Goal: Find specific page/section: Find specific page/section

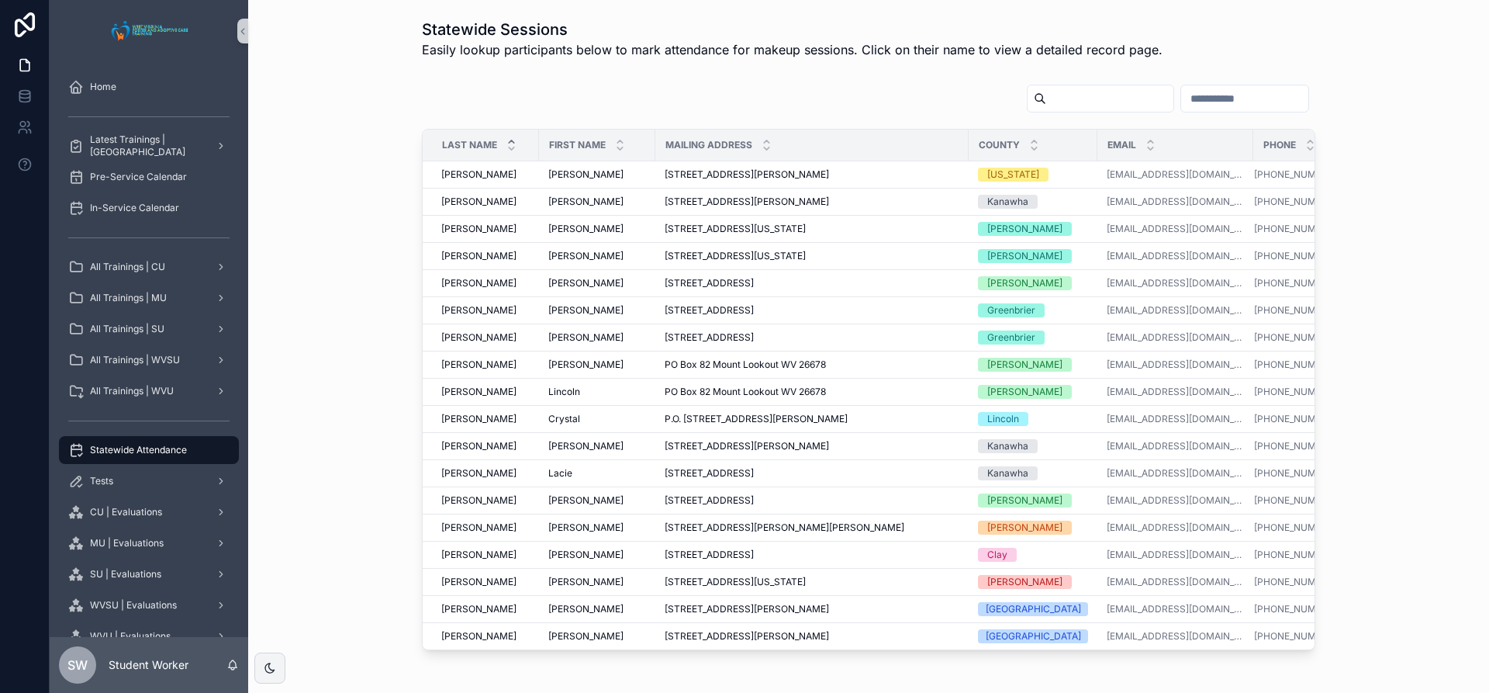
scroll to position [92, 0]
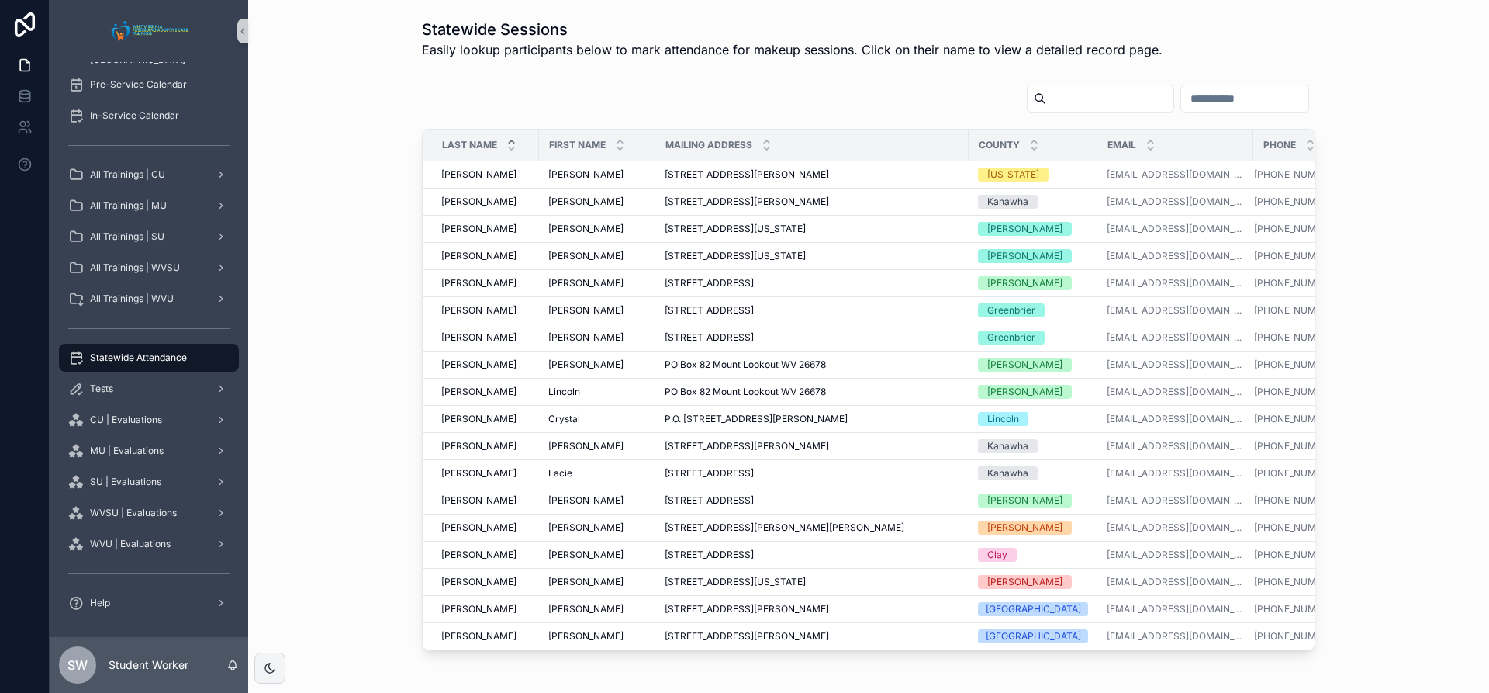
click at [1074, 90] on input "scrollable content" at bounding box center [1109, 99] width 127 height 22
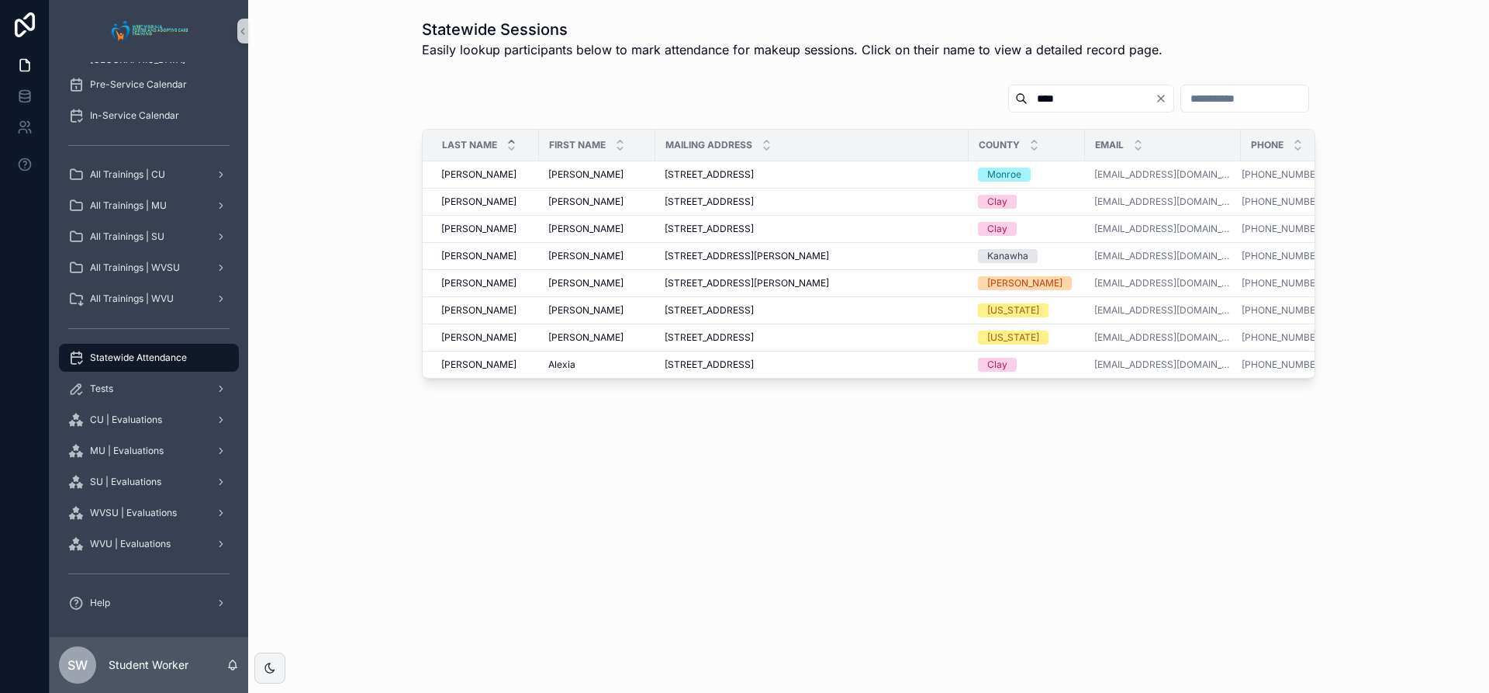
type input "****"
click at [603, 279] on div "Alex Alex" at bounding box center [597, 283] width 98 height 12
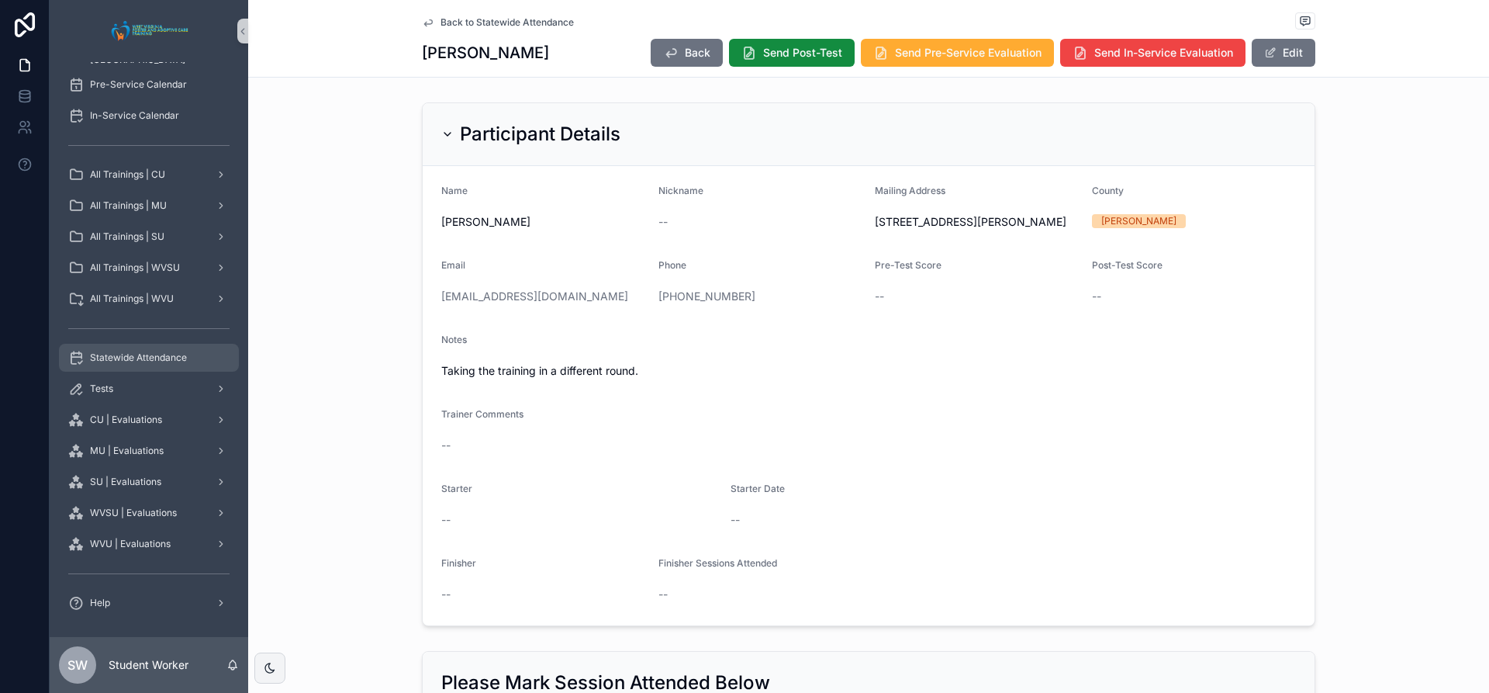
click at [131, 355] on span "Statewide Attendance" at bounding box center [138, 357] width 97 height 12
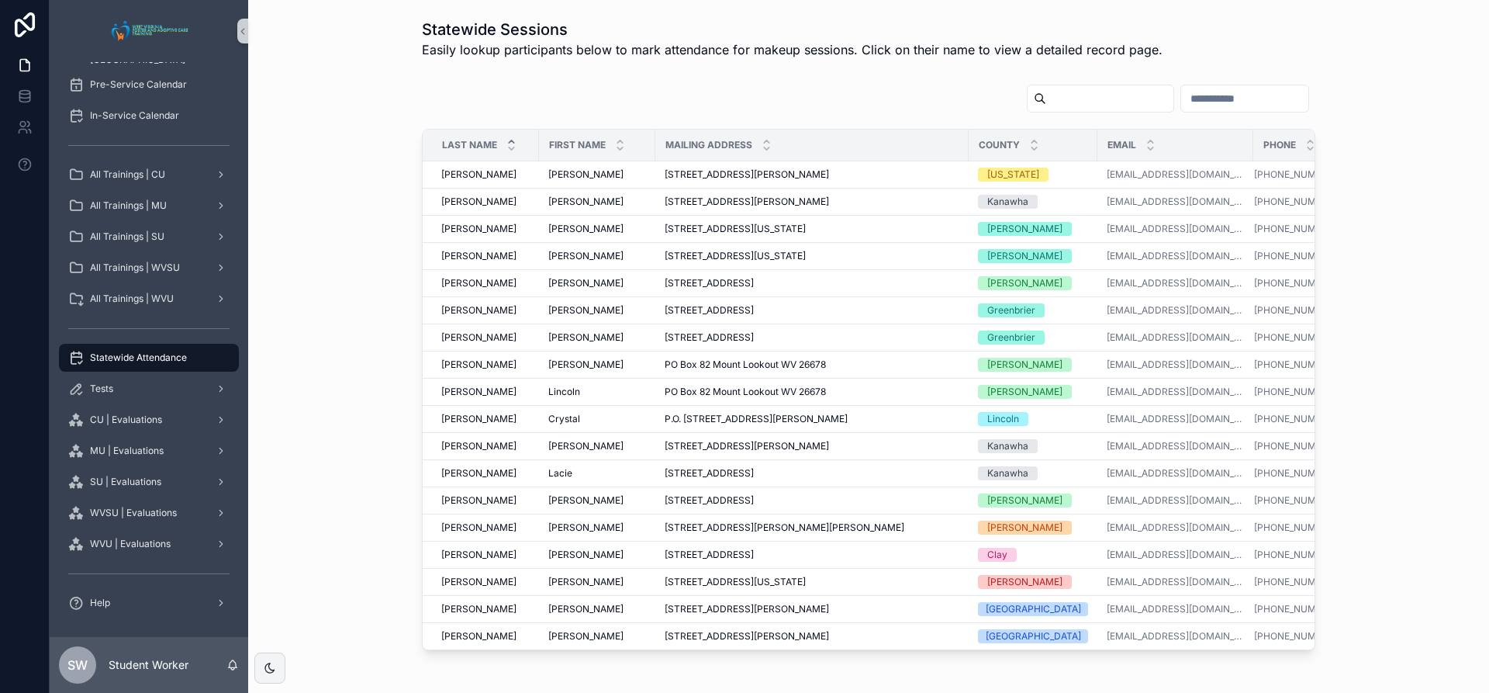
click at [1046, 100] on input "scrollable content" at bounding box center [1109, 99] width 127 height 22
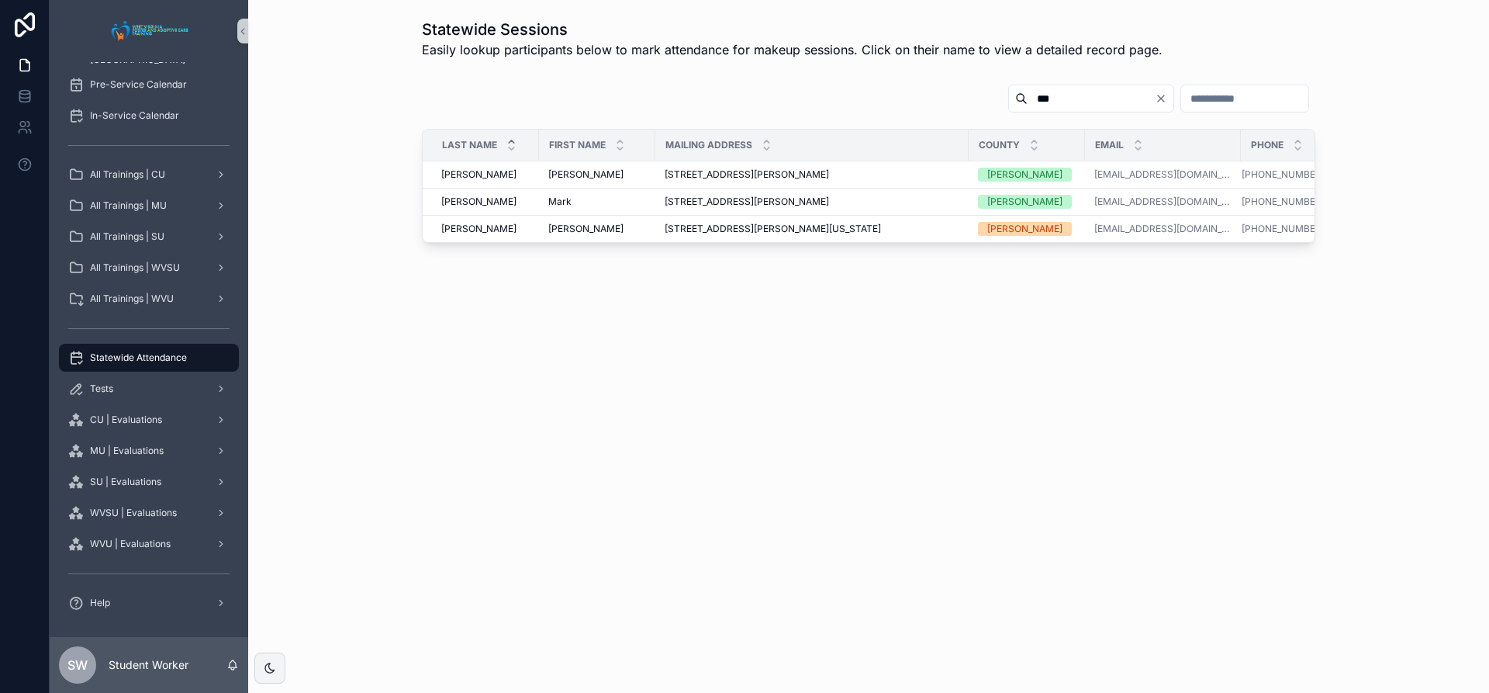
type input "***"
click at [1155, 103] on icon "Clear" at bounding box center [1161, 98] width 12 height 12
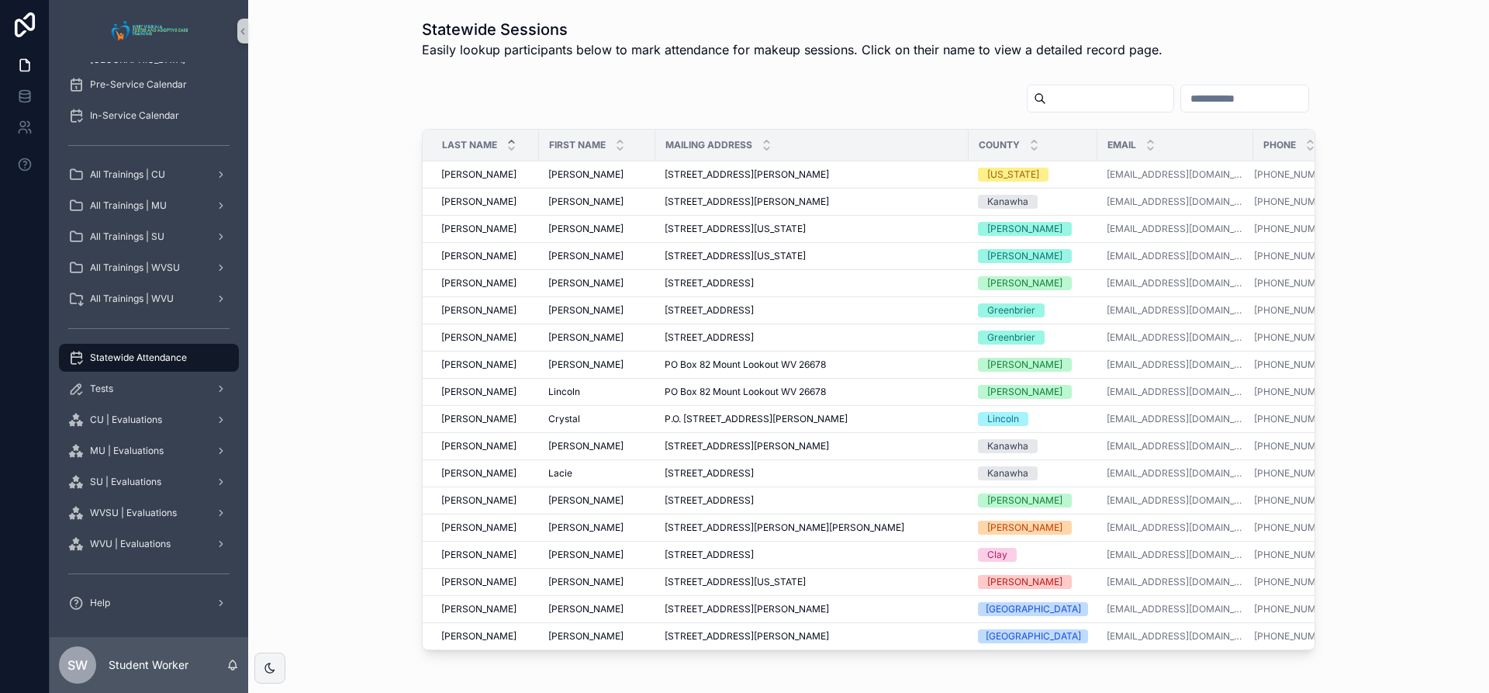
click at [1046, 95] on input "scrollable content" at bounding box center [1109, 99] width 127 height 22
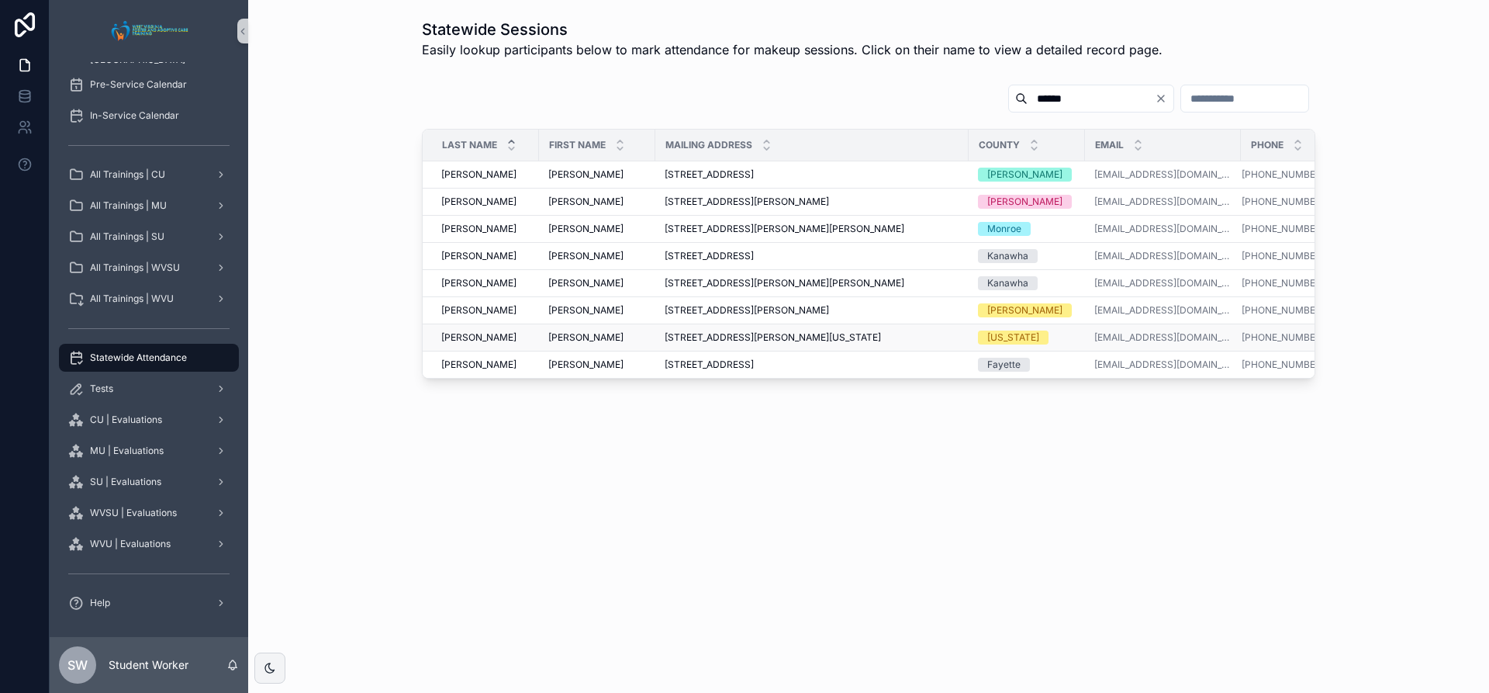
type input "*****"
click at [585, 340] on div "[PERSON_NAME] [PERSON_NAME]" at bounding box center [597, 337] width 98 height 12
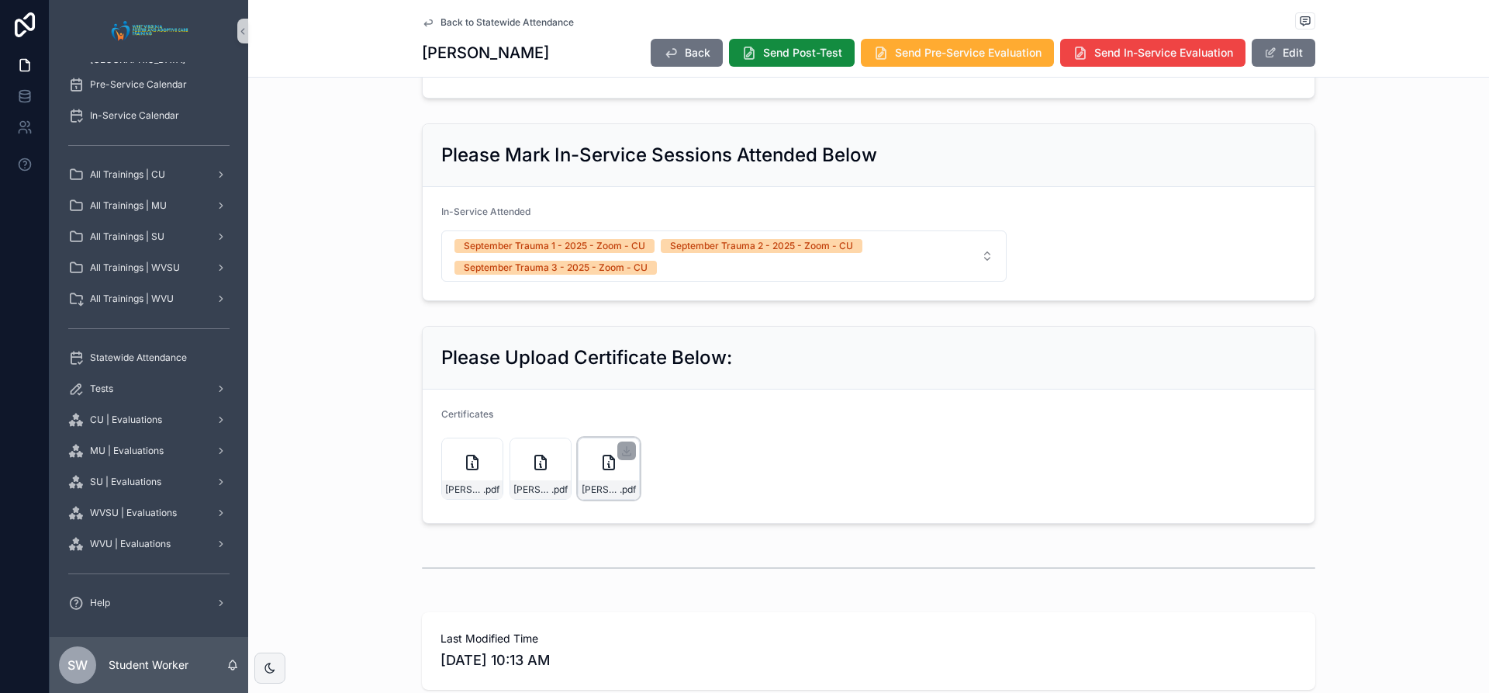
scroll to position [896, 0]
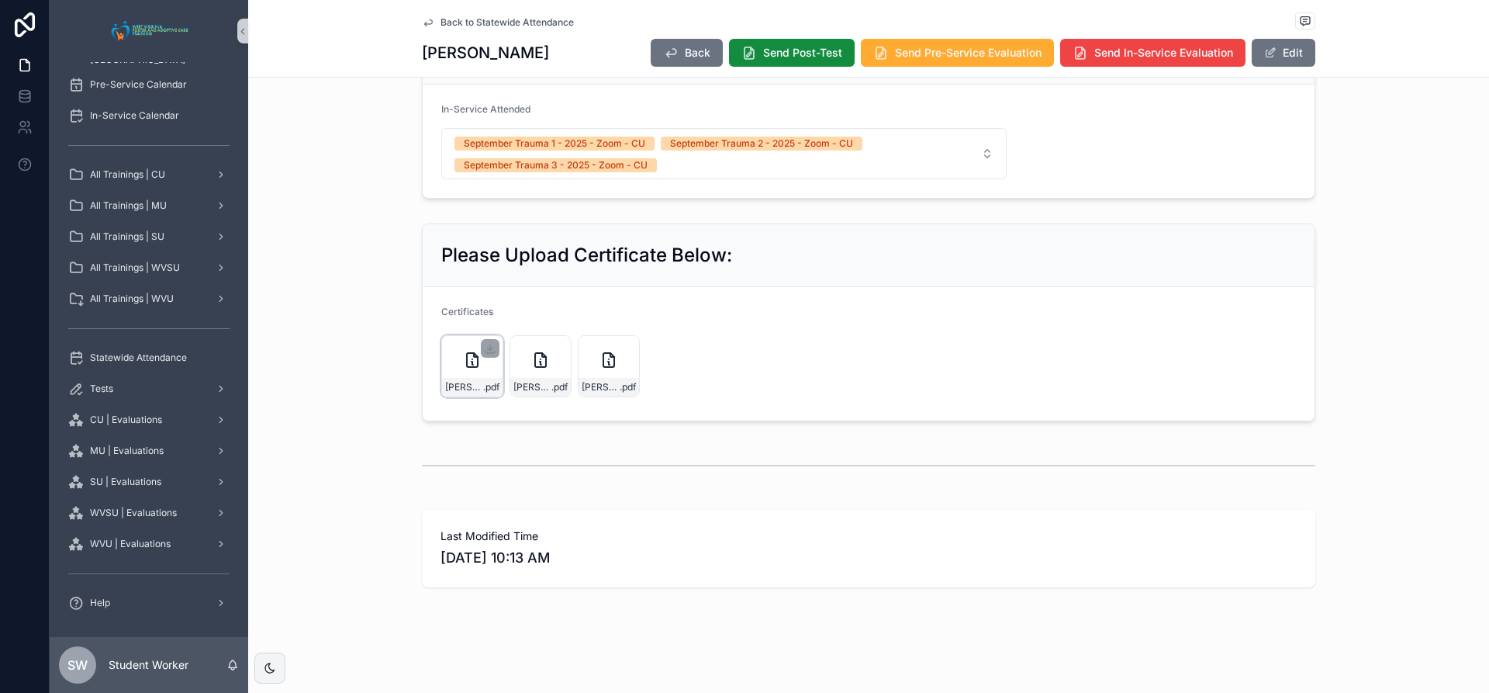
click at [481, 372] on div "J.-Shaw-Trauma-I .pdf" at bounding box center [472, 366] width 62 height 62
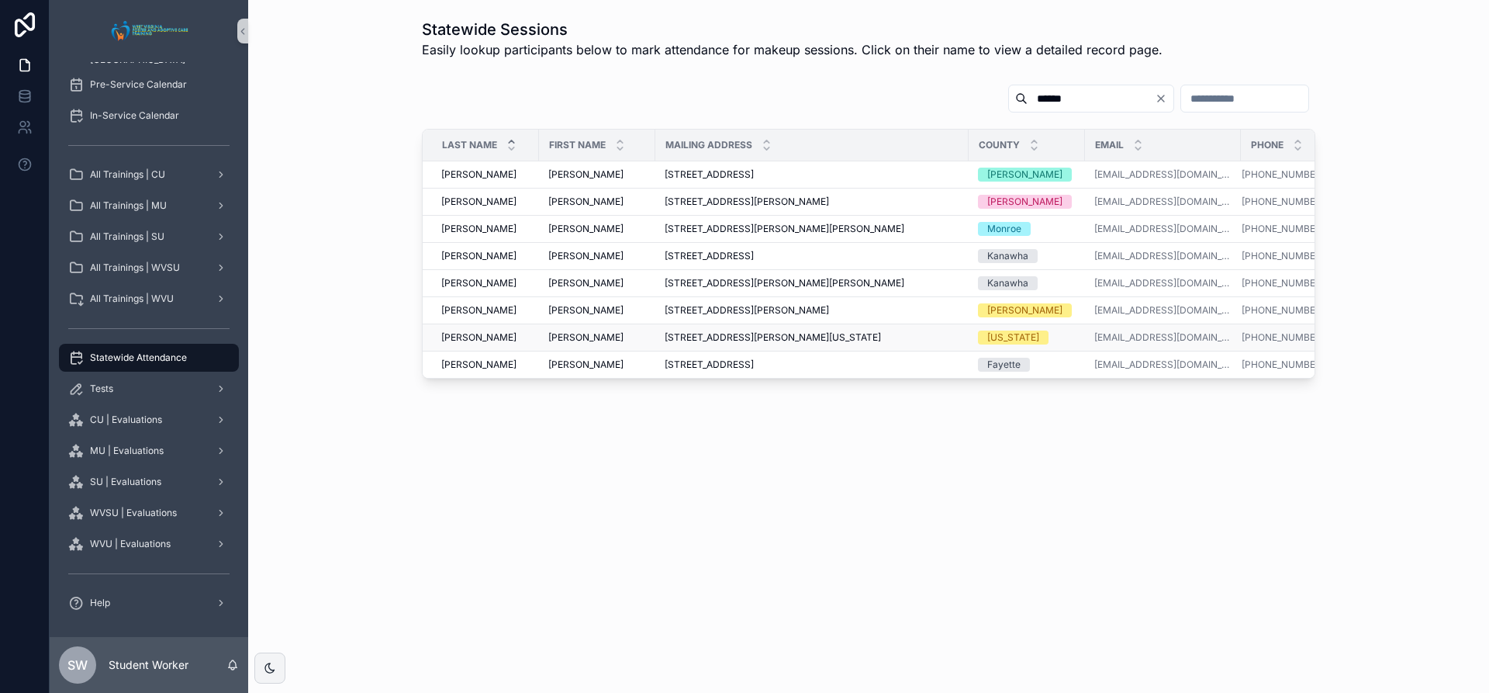
click at [574, 337] on span "[PERSON_NAME]" at bounding box center [585, 337] width 75 height 12
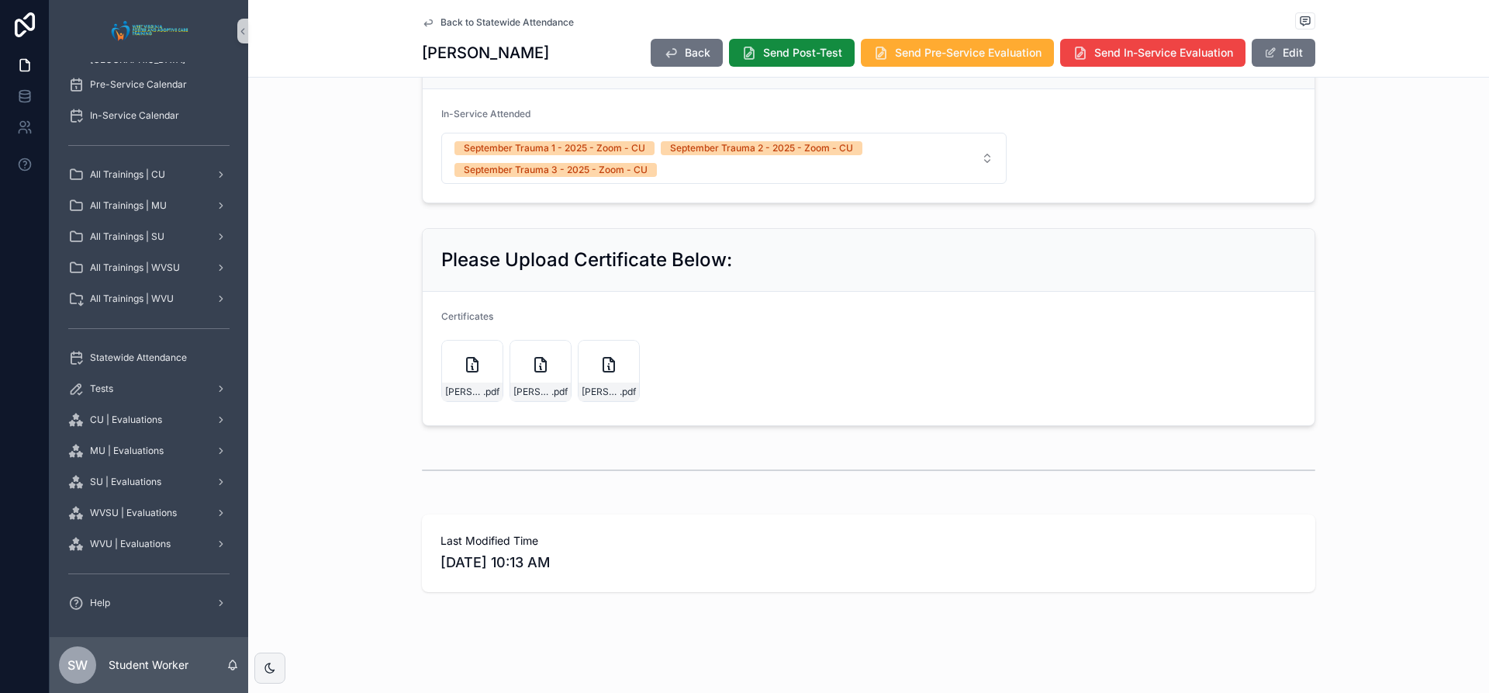
scroll to position [896, 0]
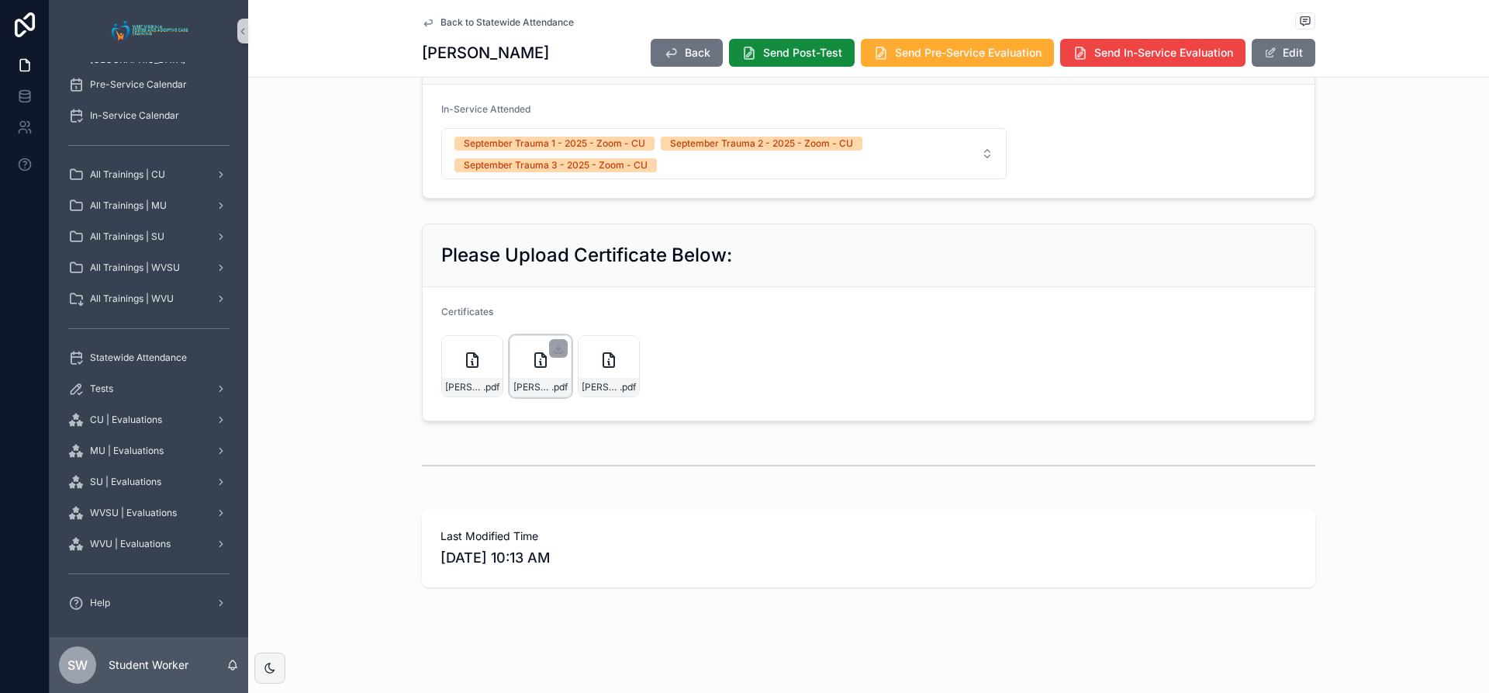
click at [535, 361] on icon "scrollable content" at bounding box center [540, 360] width 11 height 14
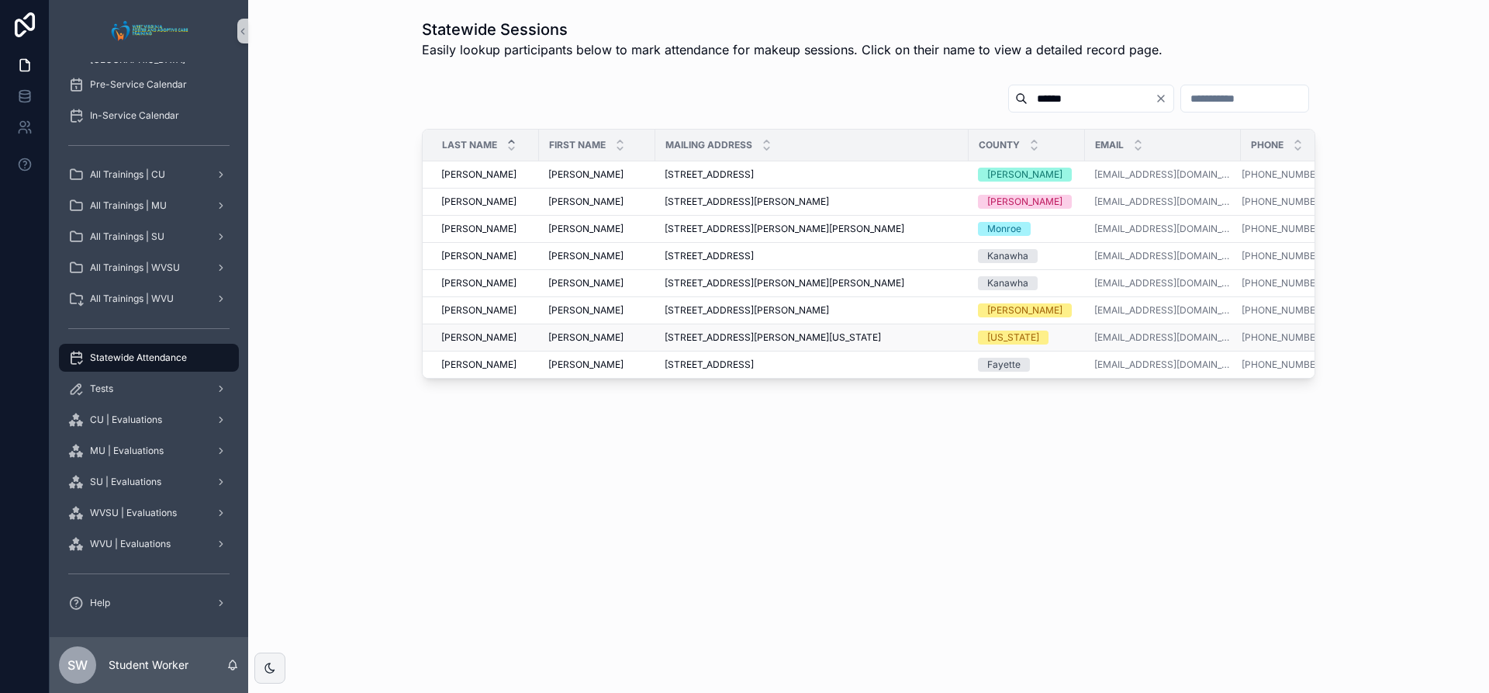
click at [534, 330] on td "Shaw Shaw" at bounding box center [481, 337] width 116 height 27
click at [555, 331] on span "[PERSON_NAME]" at bounding box center [585, 337] width 75 height 12
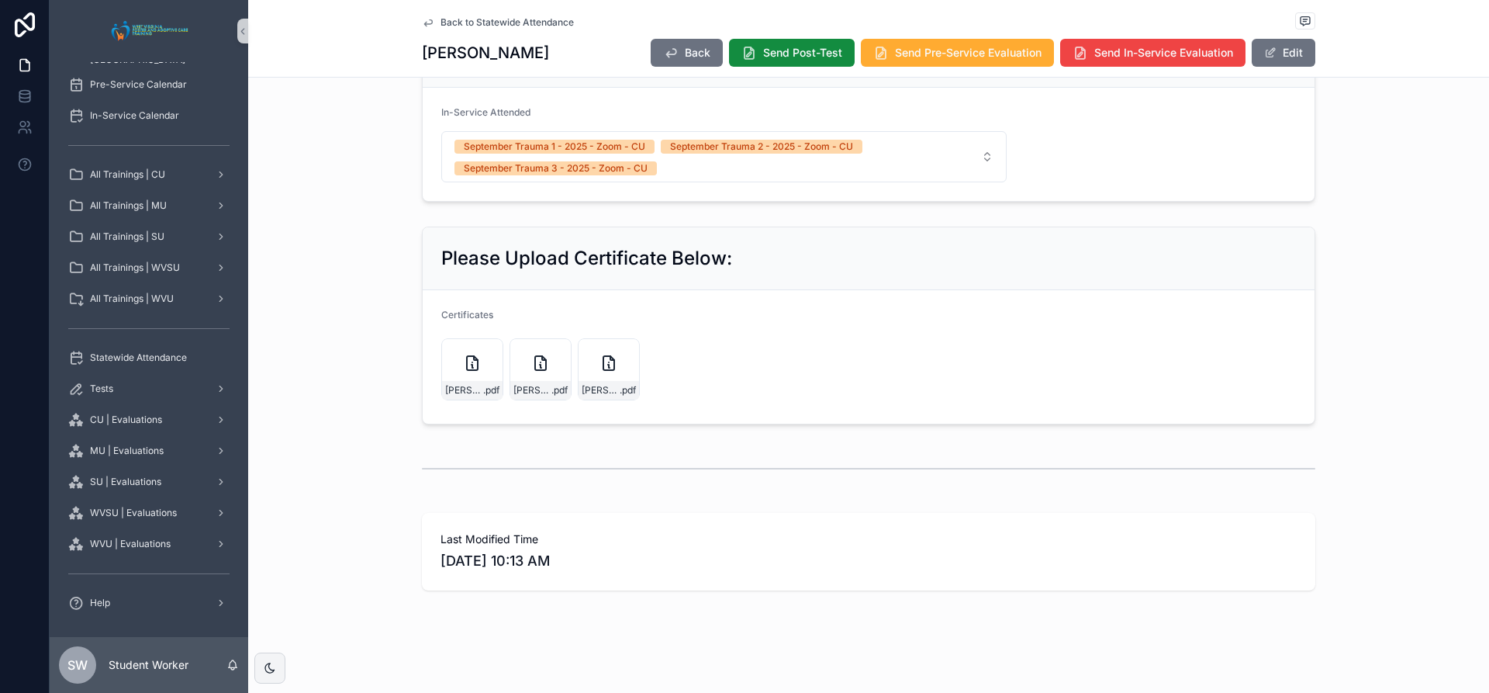
scroll to position [896, 0]
click at [603, 367] on icon "scrollable content" at bounding box center [608, 360] width 11 height 14
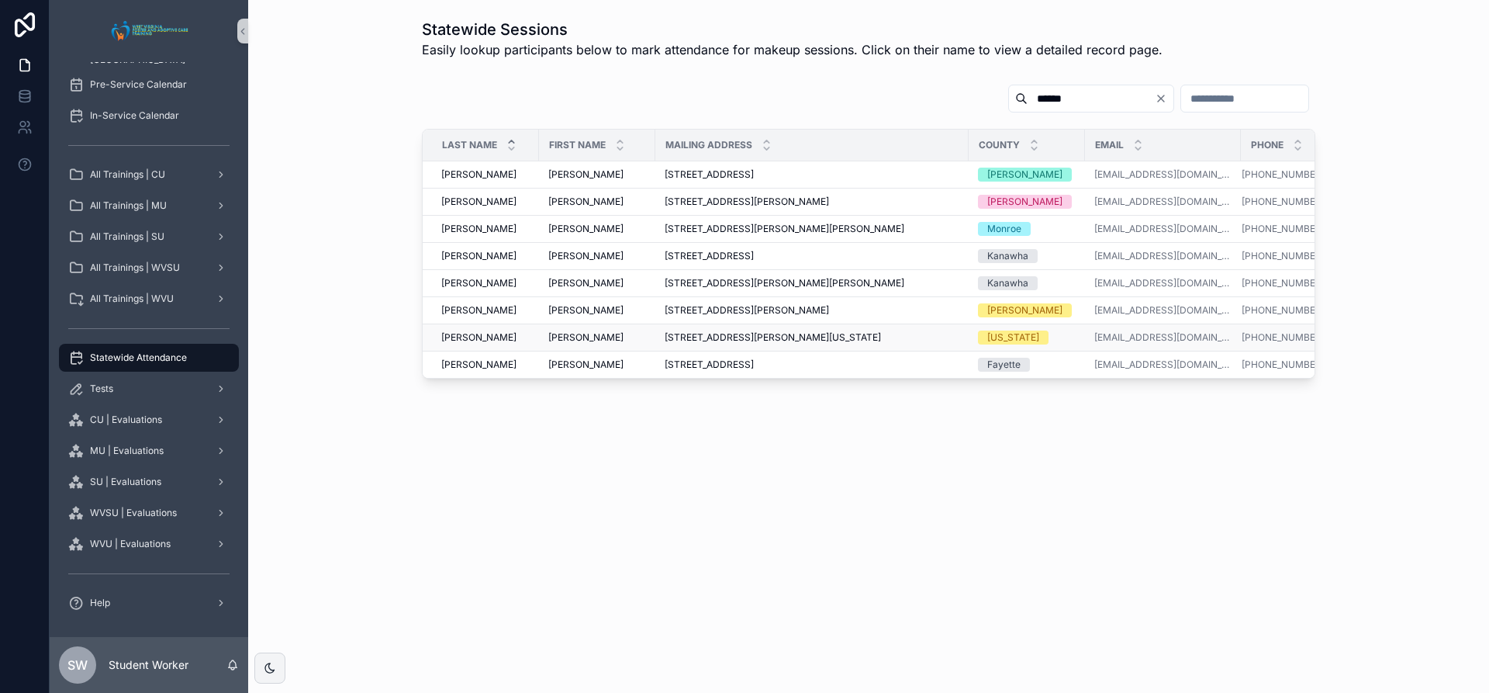
click at [1057, 337] on div "[US_STATE]" at bounding box center [1027, 337] width 98 height 14
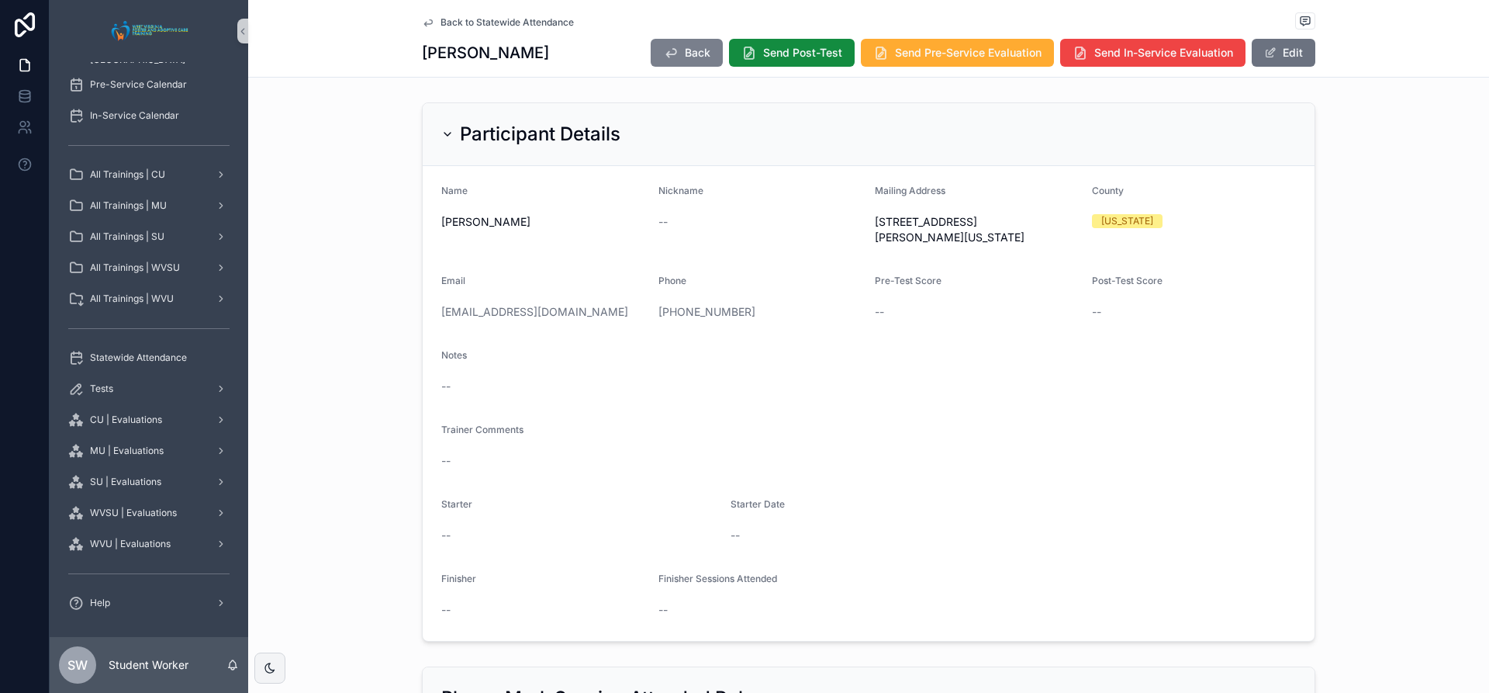
click at [685, 50] on span "Back" at bounding box center [698, 53] width 26 height 16
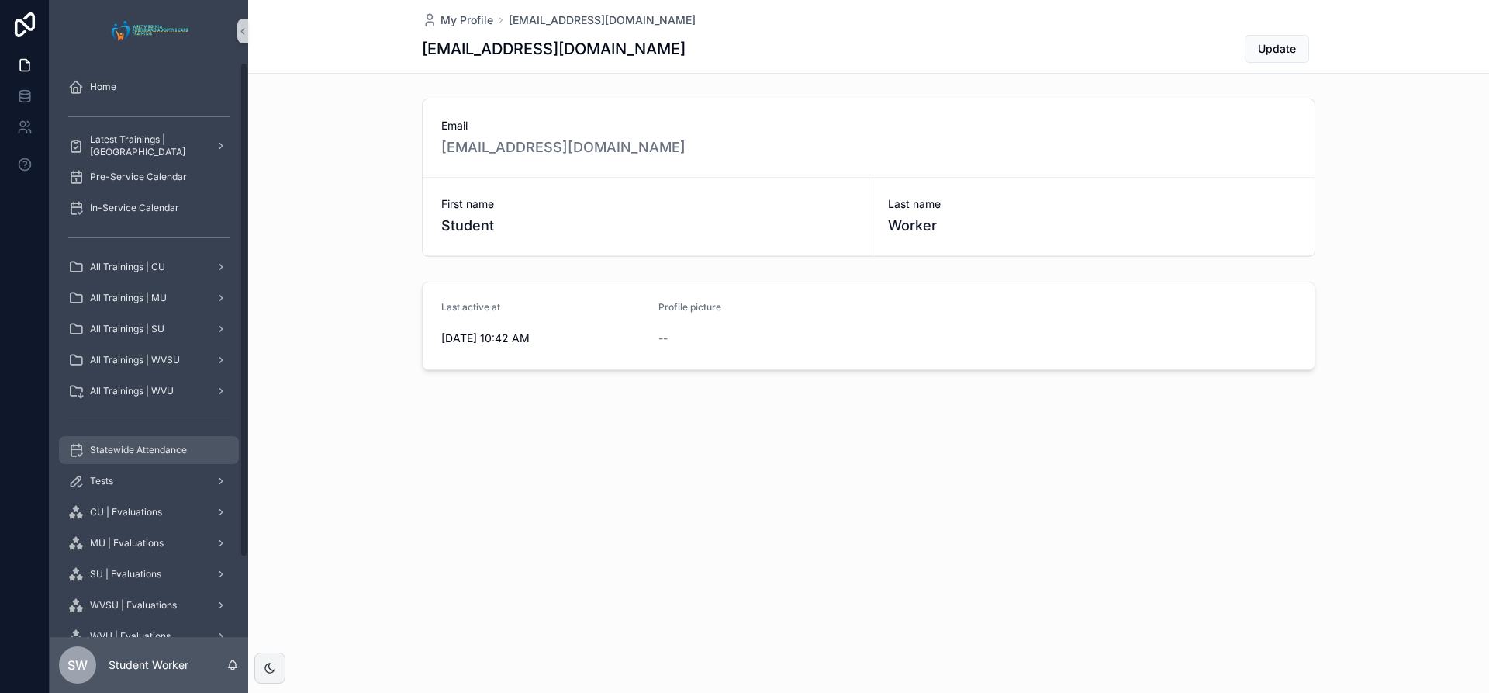
click at [132, 454] on span "Statewide Attendance" at bounding box center [138, 450] width 97 height 12
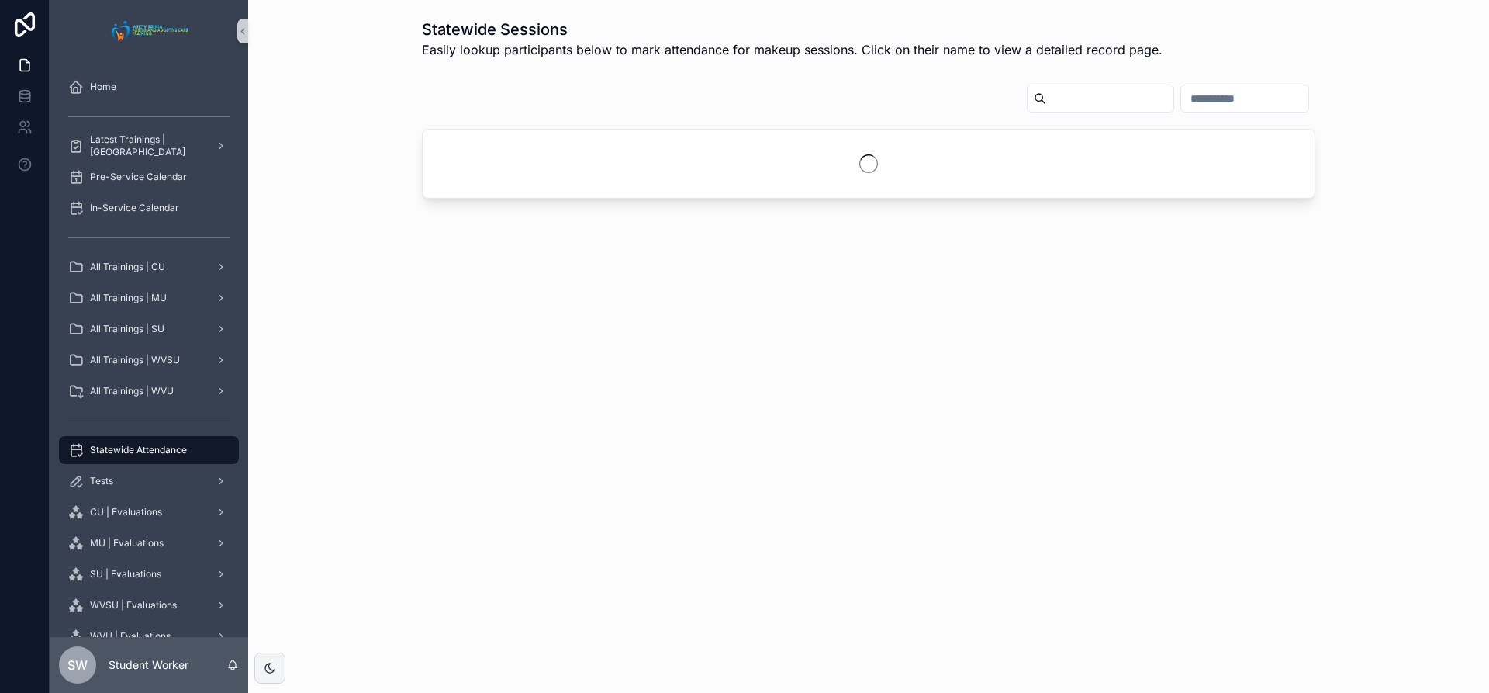
click at [1046, 104] on input "scrollable content" at bounding box center [1109, 99] width 127 height 22
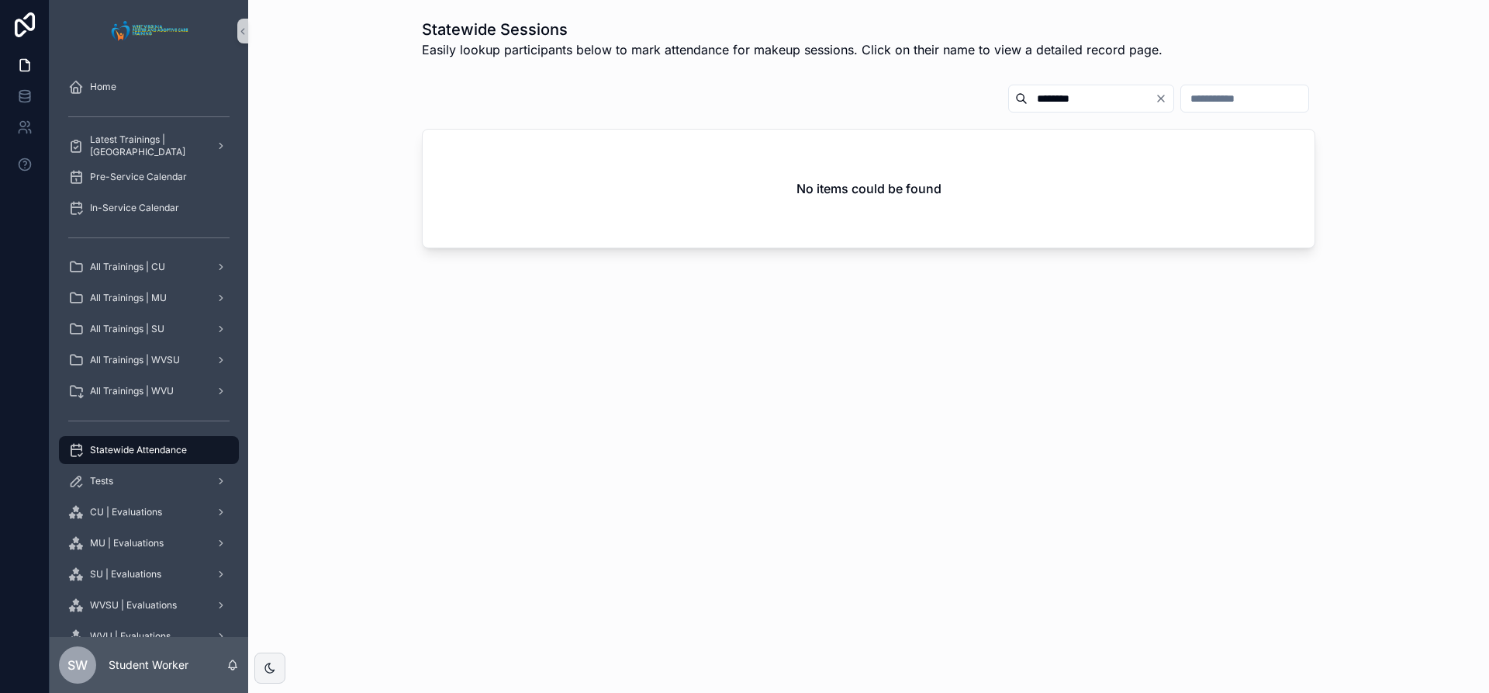
drag, startPoint x: 1028, startPoint y: 98, endPoint x: 941, endPoint y: 105, distance: 87.1
click at [1008, 105] on div "********" at bounding box center [1091, 99] width 166 height 28
type input "****"
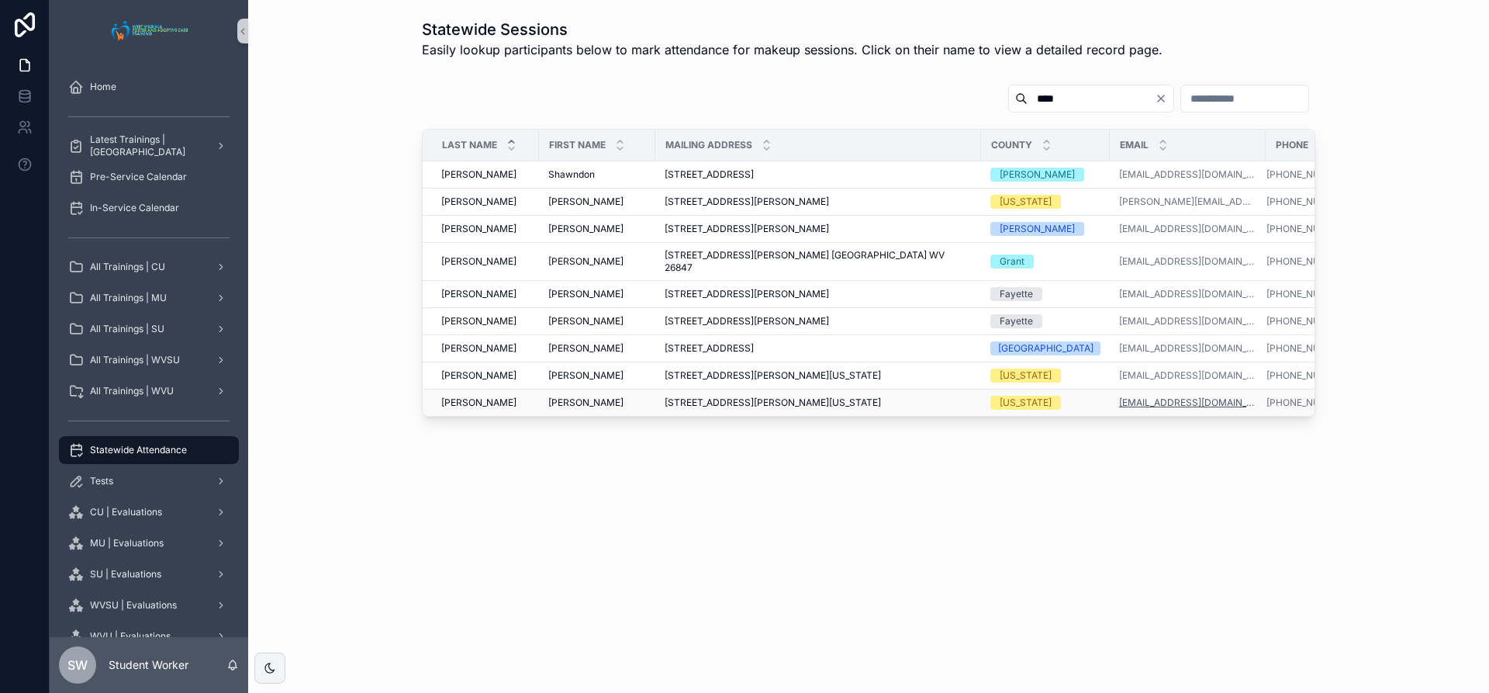
click at [1132, 396] on link "[EMAIL_ADDRESS][DOMAIN_NAME]" at bounding box center [1187, 402] width 137 height 12
click at [793, 396] on span "[STREET_ADDRESS][PERSON_NAME][US_STATE]" at bounding box center [773, 402] width 216 height 12
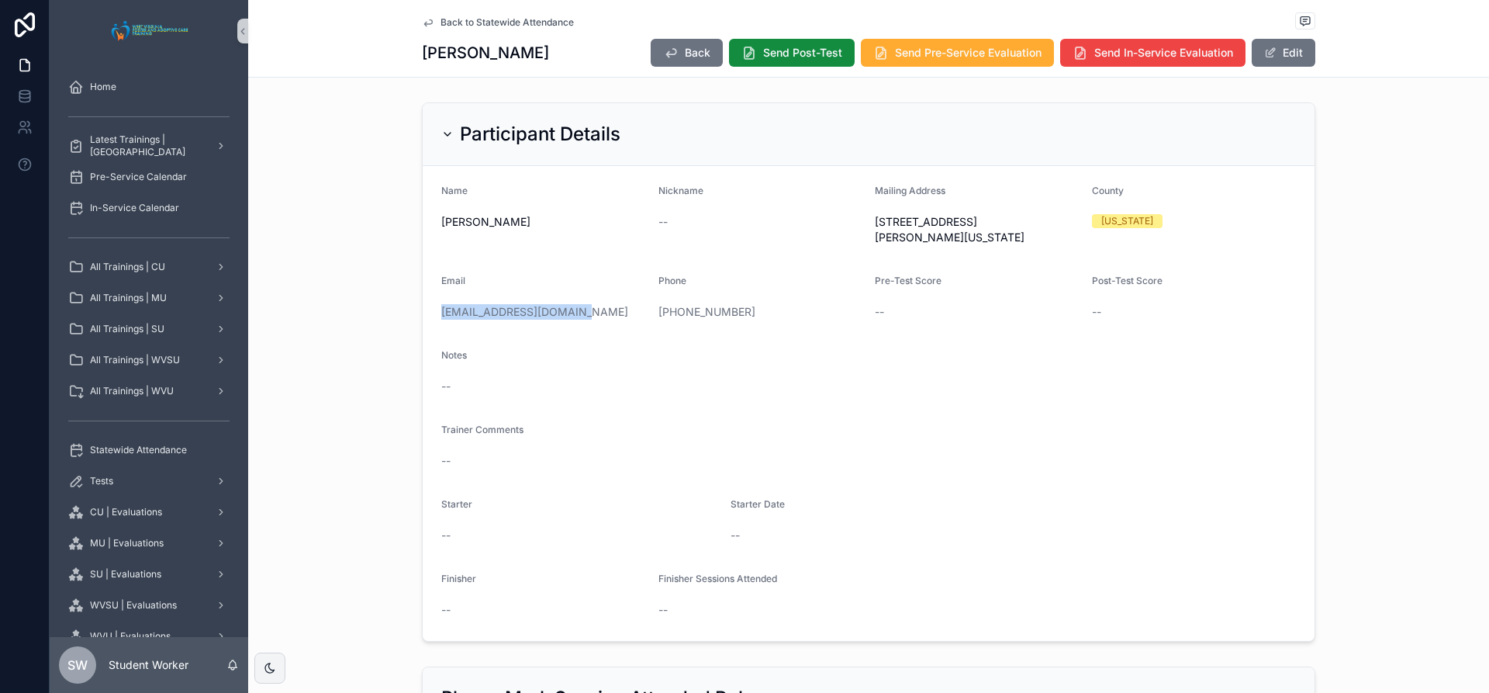
drag, startPoint x: 580, startPoint y: 311, endPoint x: 434, endPoint y: 318, distance: 146.0
click at [434, 318] on form "Name [PERSON_NAME] Nickname -- Mailing Address [STREET_ADDRESS][PERSON_NAME][US…" at bounding box center [869, 403] width 892 height 475
copy link "[EMAIL_ADDRESS][DOMAIN_NAME]"
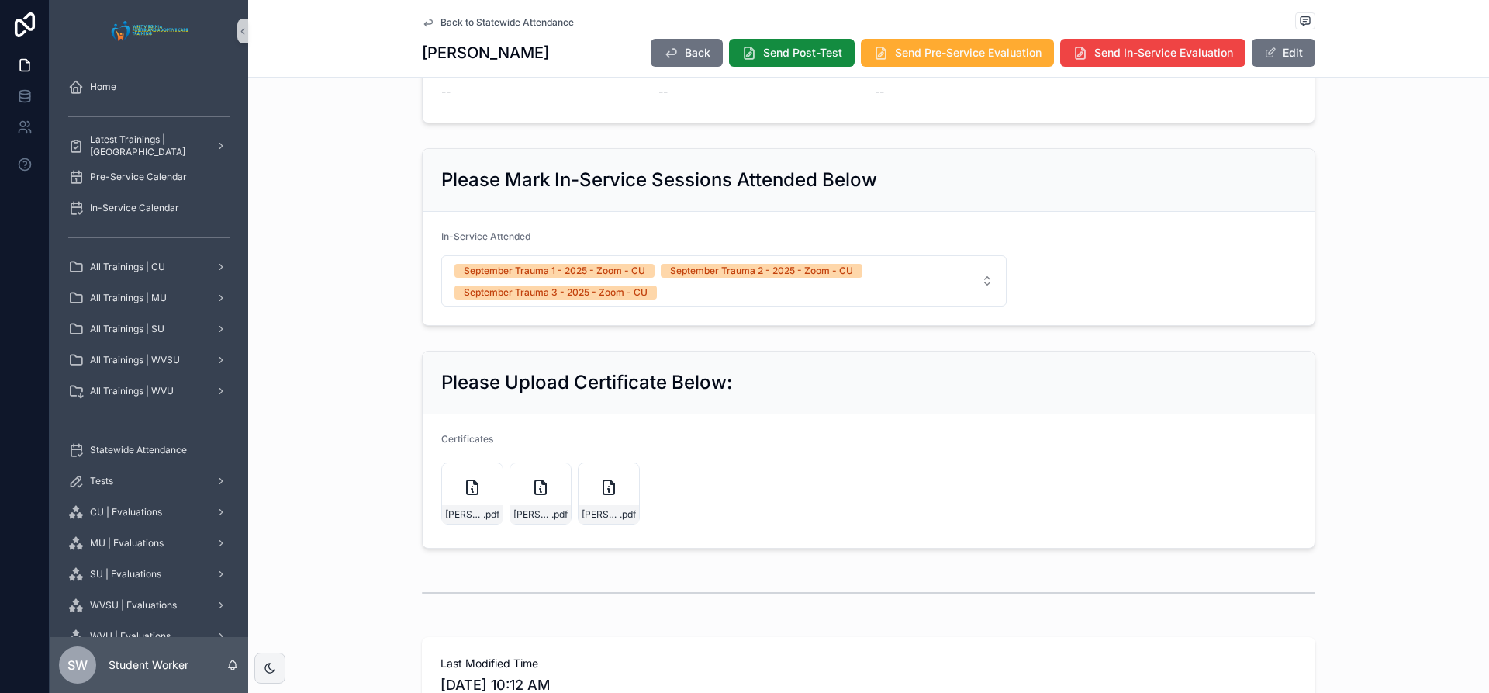
scroll to position [896, 0]
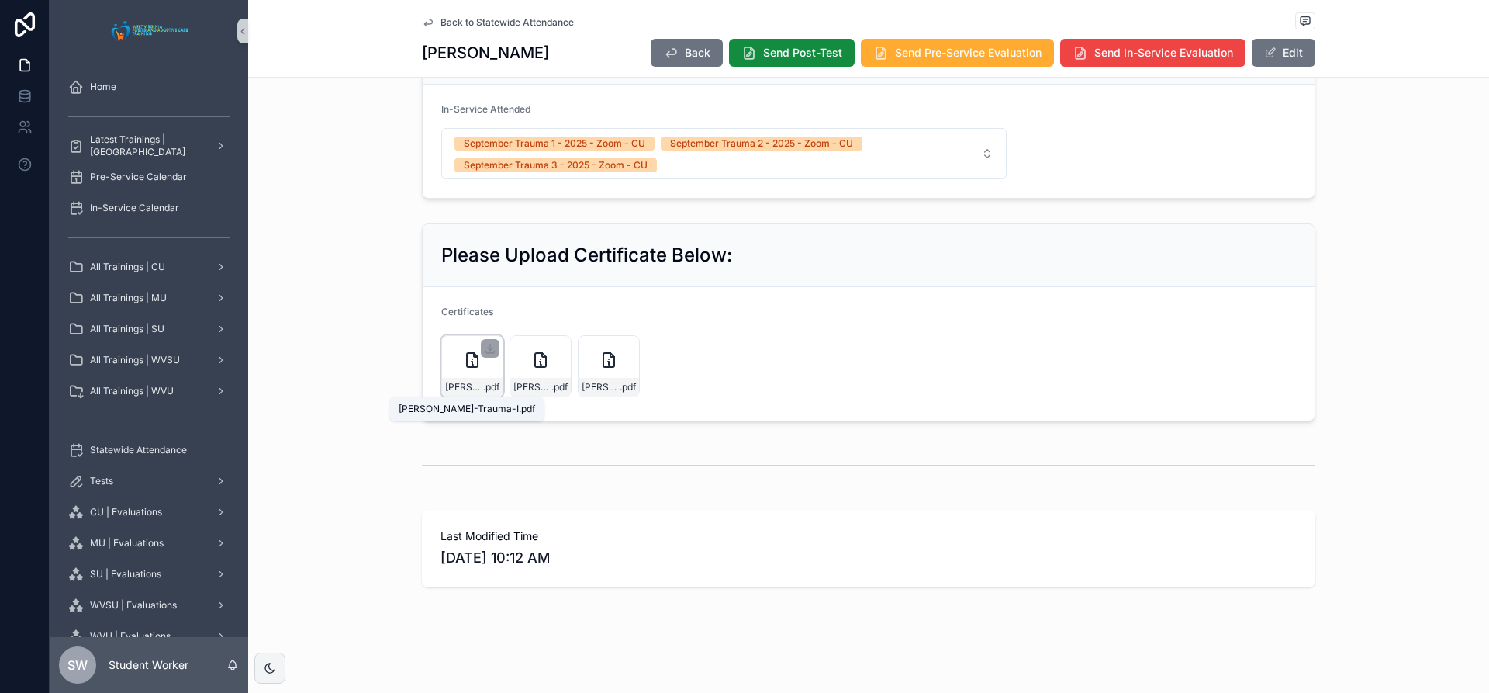
click at [475, 383] on span "[PERSON_NAME]-Trauma-I" at bounding box center [464, 387] width 38 height 12
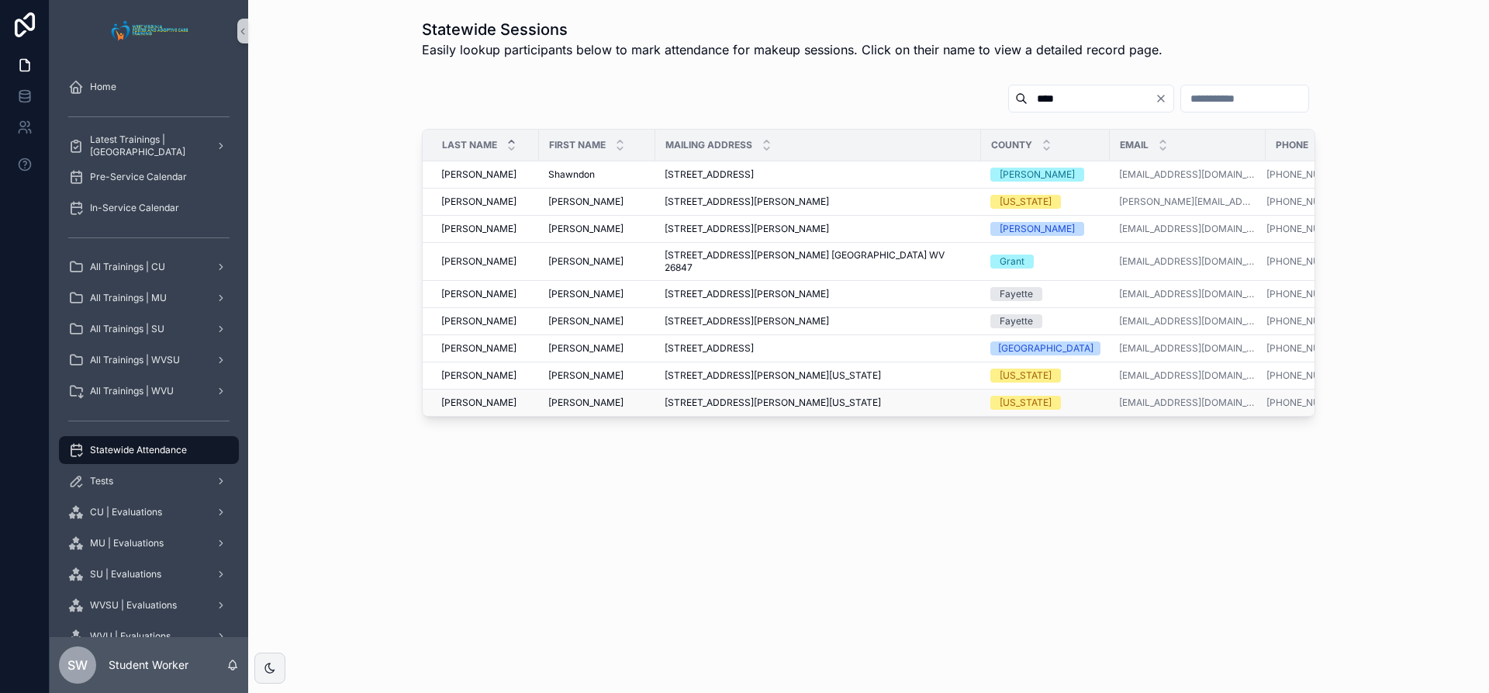
click at [554, 396] on span "[PERSON_NAME]" at bounding box center [585, 402] width 75 height 12
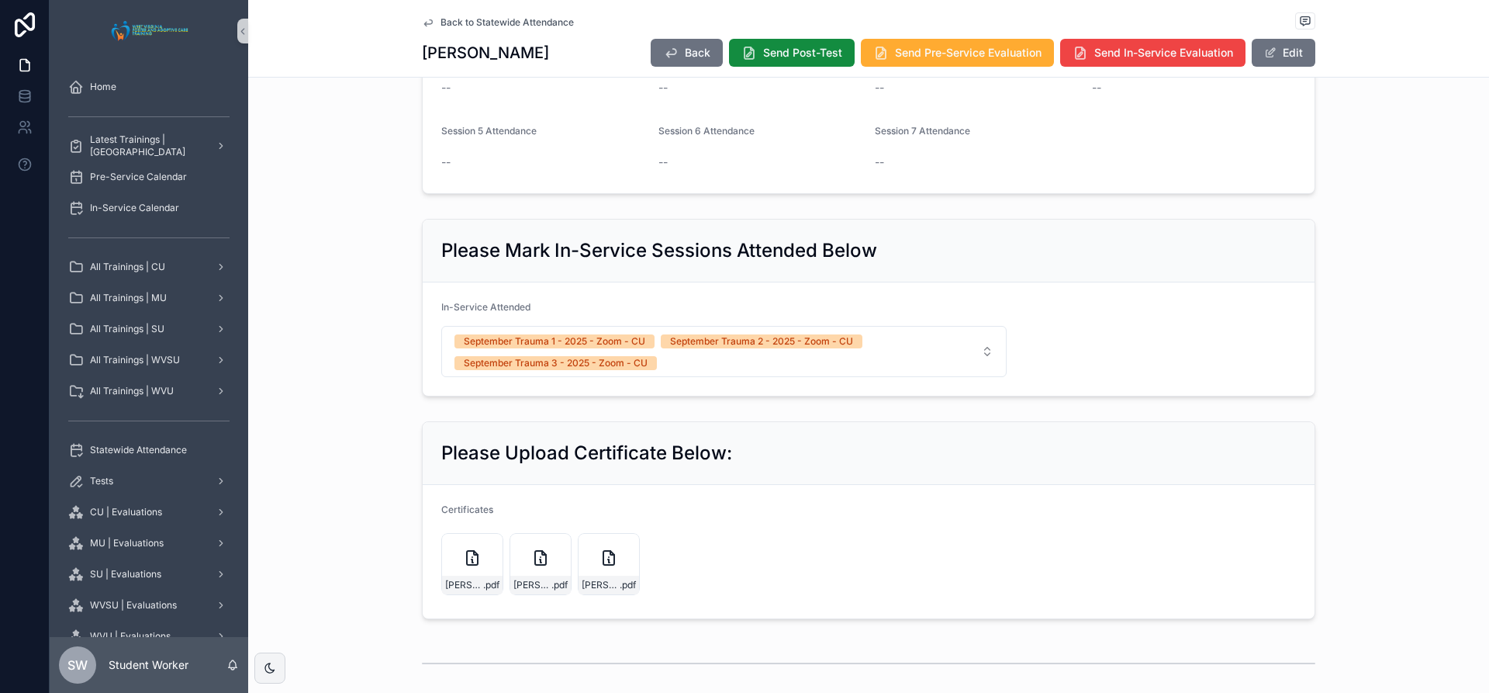
scroll to position [896, 0]
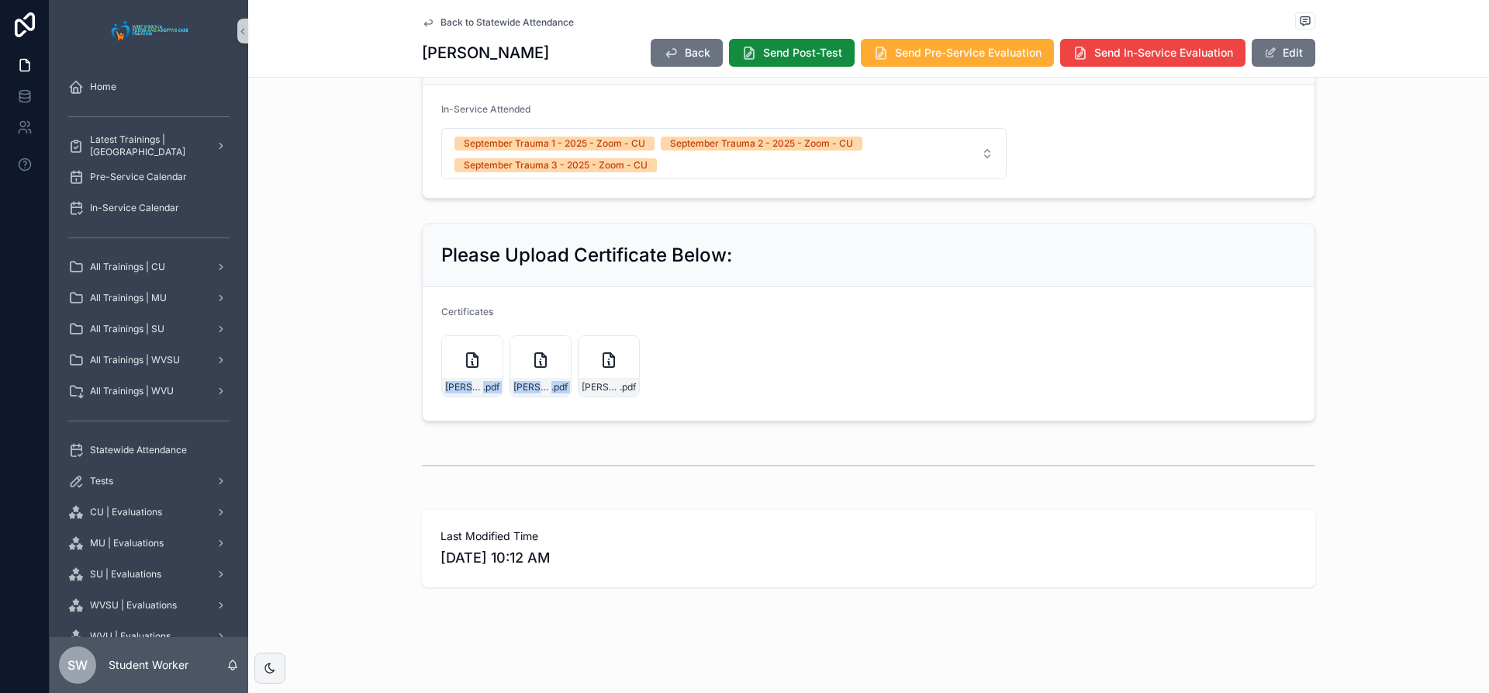
drag, startPoint x: 453, startPoint y: 370, endPoint x: 713, endPoint y: 337, distance: 262.0
click at [803, 337] on form "Certificates [PERSON_NAME] .pdf [PERSON_NAME]-Trauma-II .pdf [PERSON_NAME]---Tr…" at bounding box center [869, 353] width 892 height 133
drag, startPoint x: 458, startPoint y: 361, endPoint x: 488, endPoint y: 365, distance: 29.7
click at [488, 365] on div "[PERSON_NAME]-Trauma-I .pdf" at bounding box center [472, 366] width 62 height 62
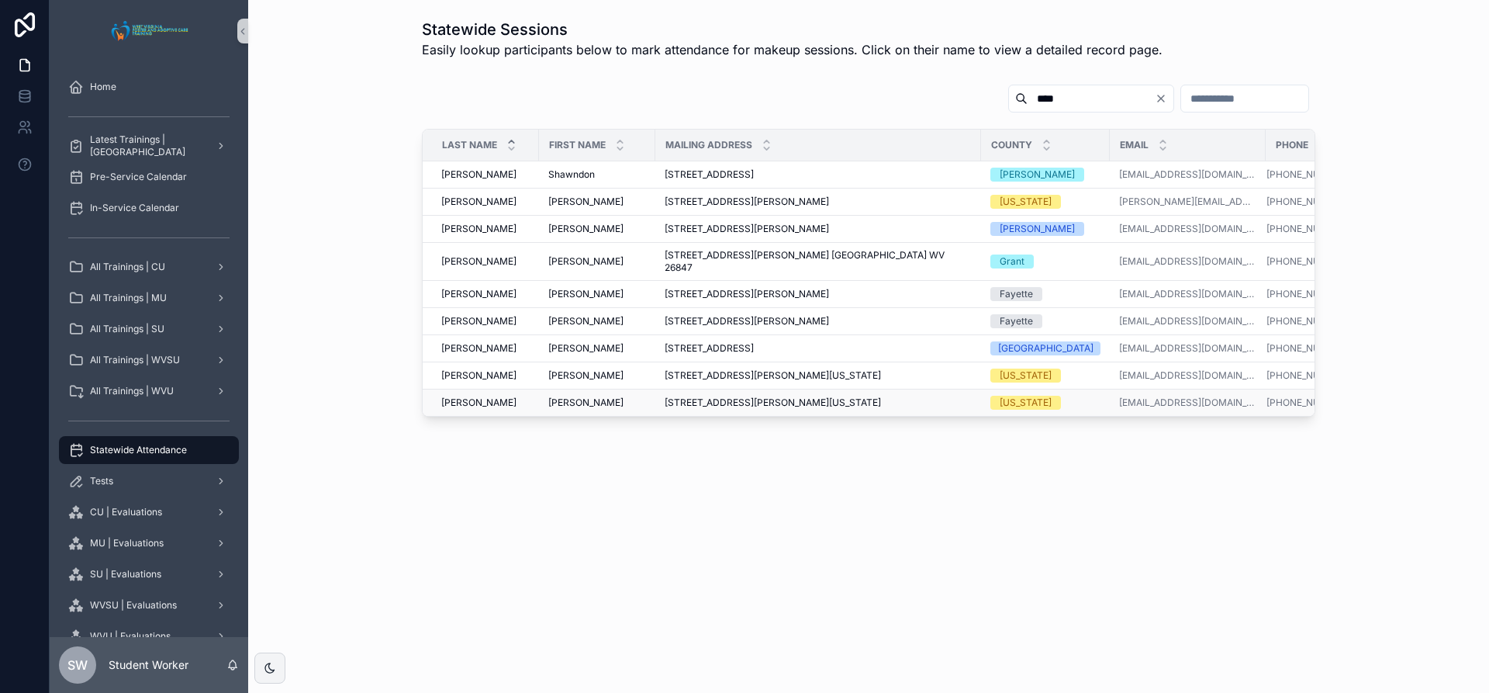
click at [612, 396] on div "[PERSON_NAME] [PERSON_NAME]" at bounding box center [597, 402] width 98 height 12
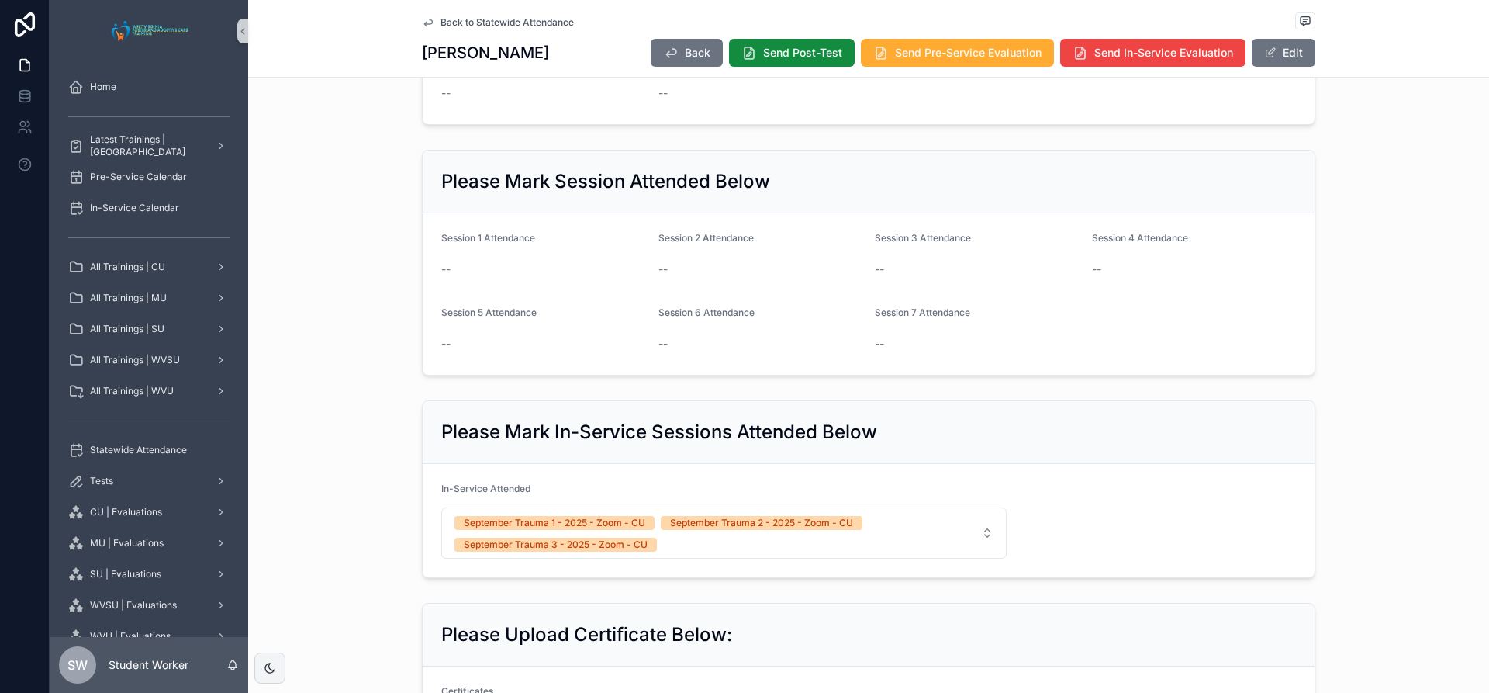
scroll to position [776, 0]
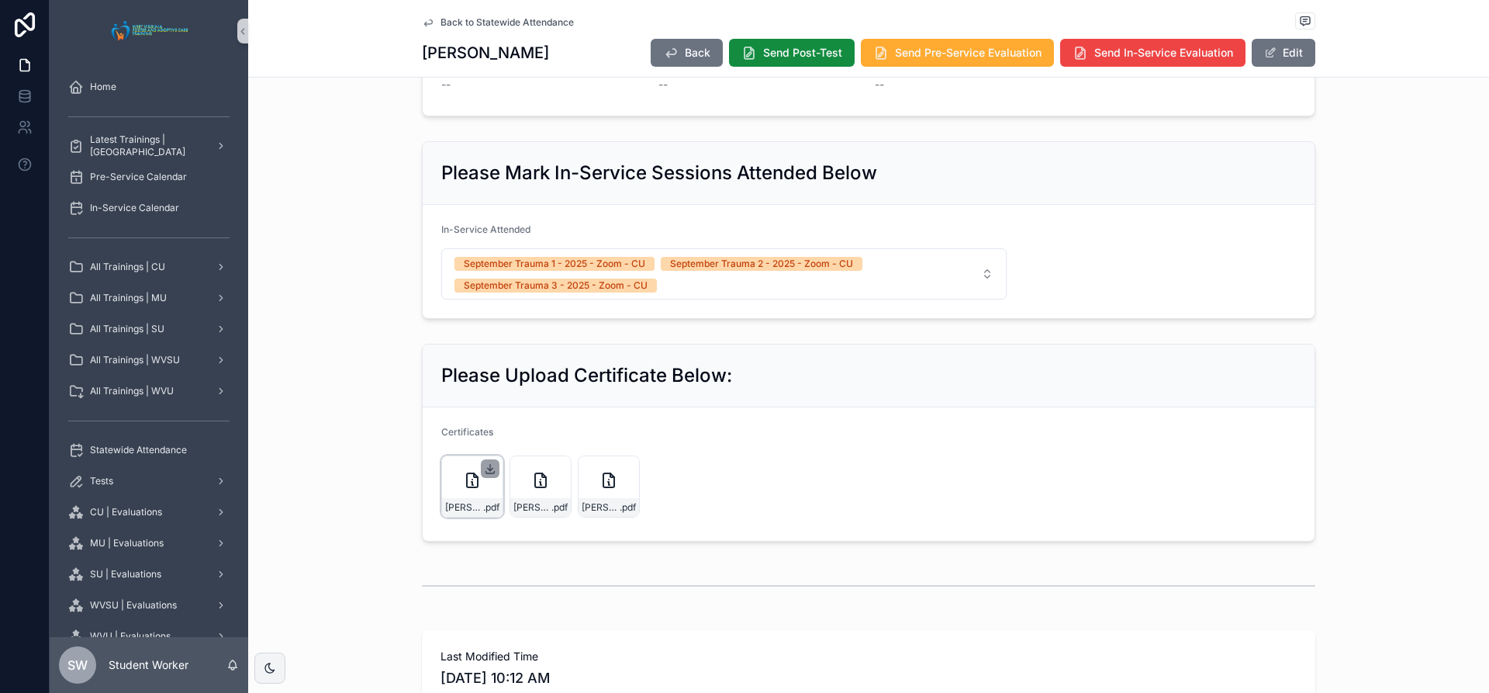
click at [490, 469] on icon "scrollable content" at bounding box center [490, 468] width 0 height 6
drag, startPoint x: 537, startPoint y: 489, endPoint x: 649, endPoint y: 413, distance: 135.7
click at [649, 413] on form "Certificates [PERSON_NAME] .pdf [PERSON_NAME]-Trauma-II .pdf [PERSON_NAME]---Tr…" at bounding box center [869, 473] width 892 height 133
click at [558, 471] on icon "scrollable content" at bounding box center [558, 468] width 0 height 6
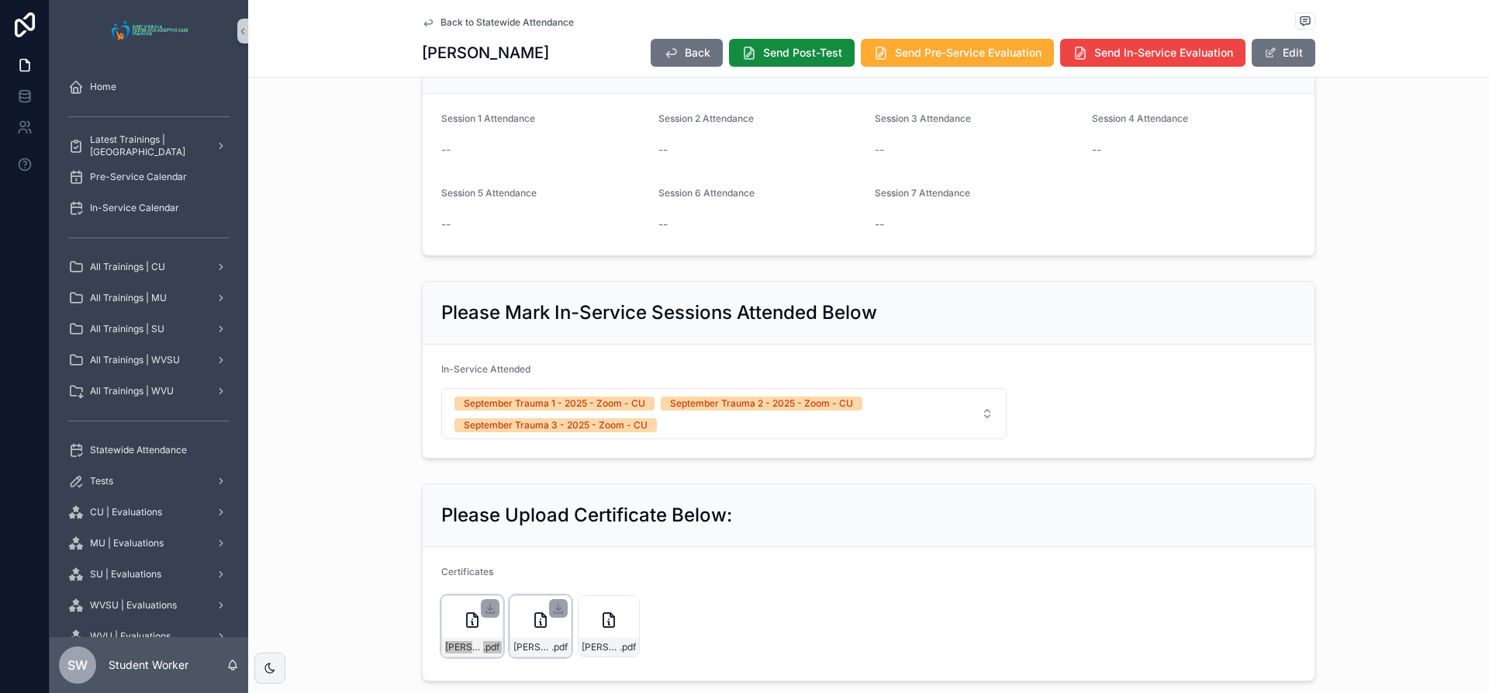
scroll to position [620, 0]
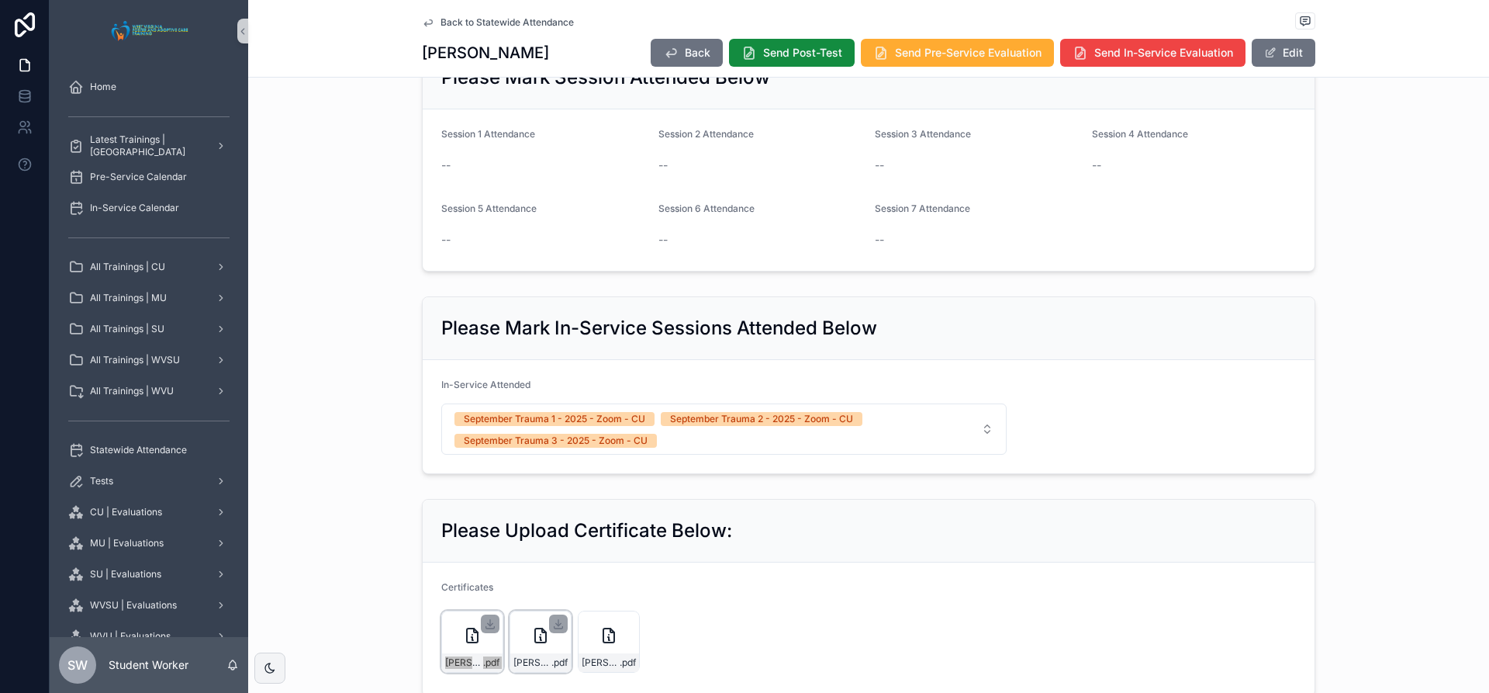
click at [497, 26] on span "Back to Statewide Attendance" at bounding box center [507, 22] width 133 height 12
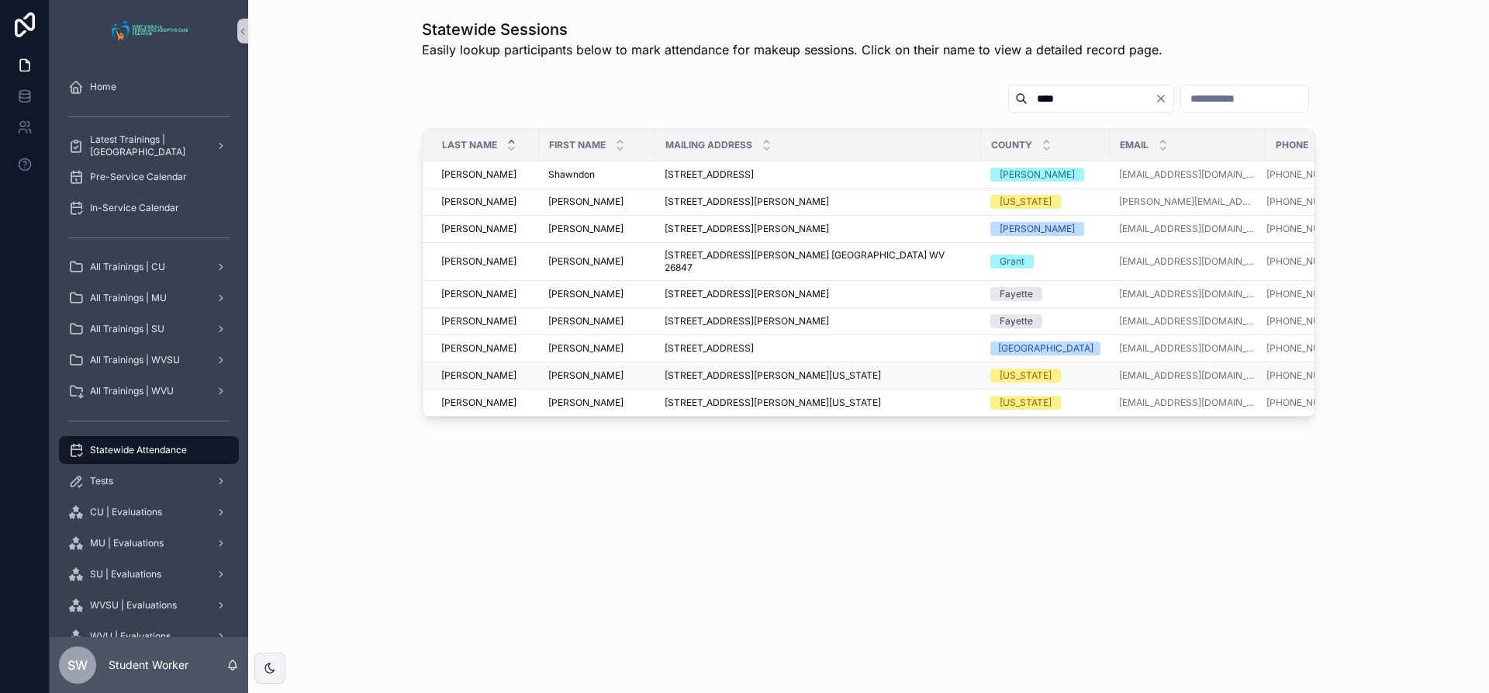
click at [571, 369] on span "[PERSON_NAME]" at bounding box center [585, 375] width 75 height 12
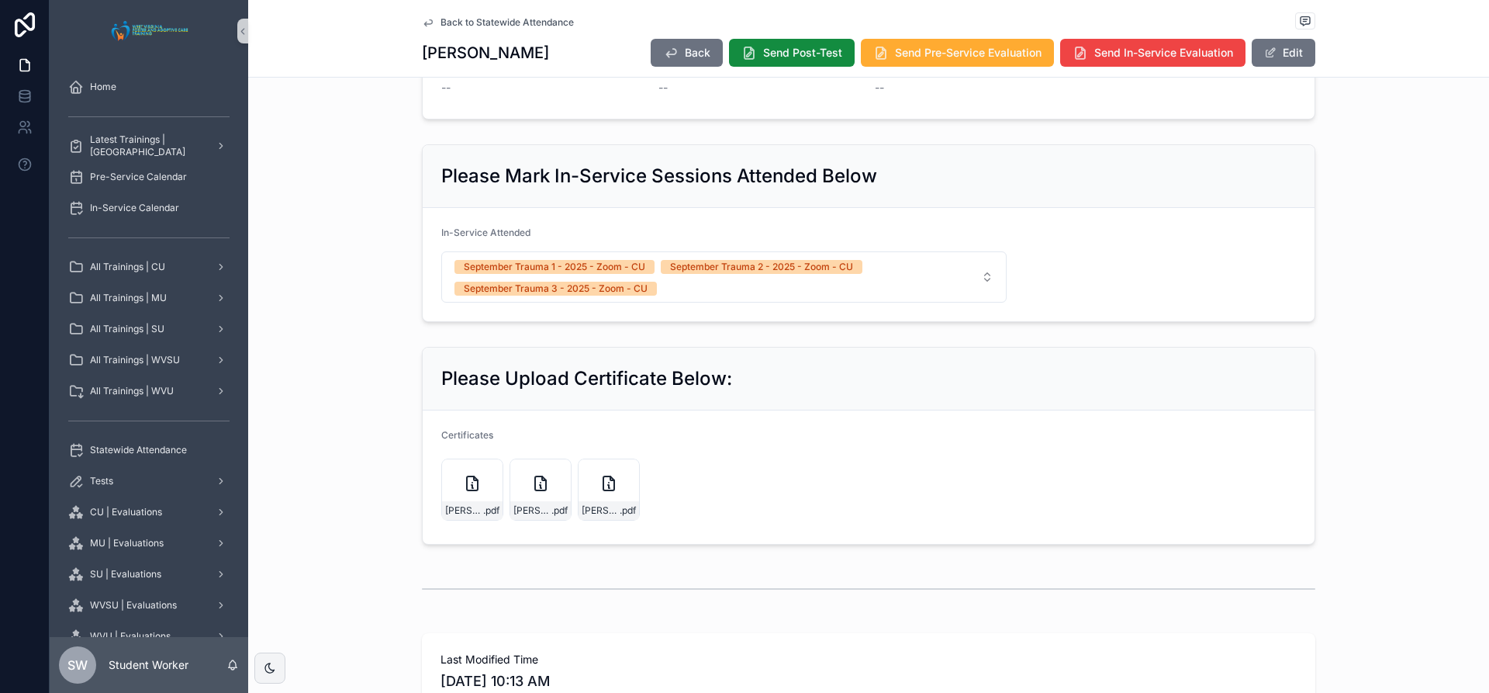
scroll to position [853, 0]
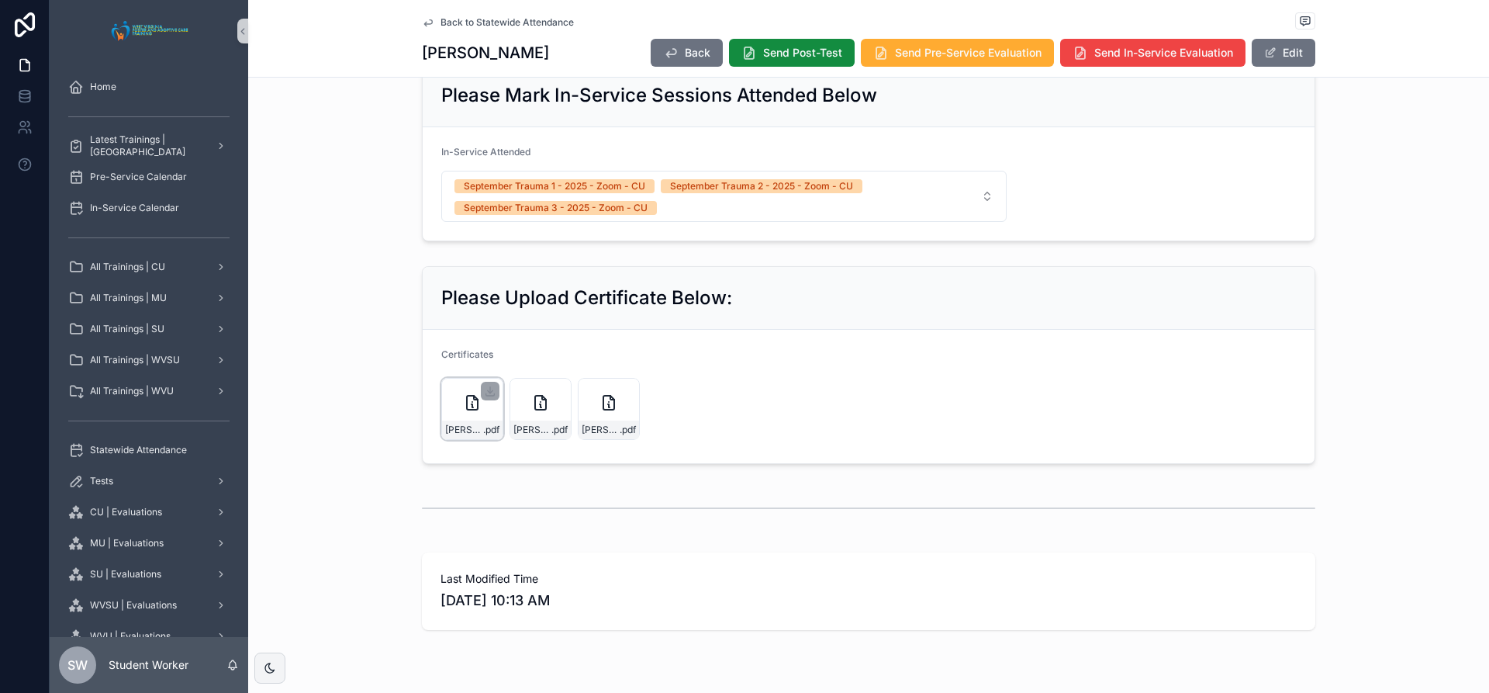
click at [485, 399] on div "scrollable content" at bounding box center [490, 391] width 19 height 19
click at [487, 386] on icon "scrollable content" at bounding box center [490, 391] width 12 height 12
click at [558, 386] on icon "scrollable content" at bounding box center [558, 391] width 12 height 12
click at [467, 410] on icon "scrollable content" at bounding box center [472, 403] width 11 height 14
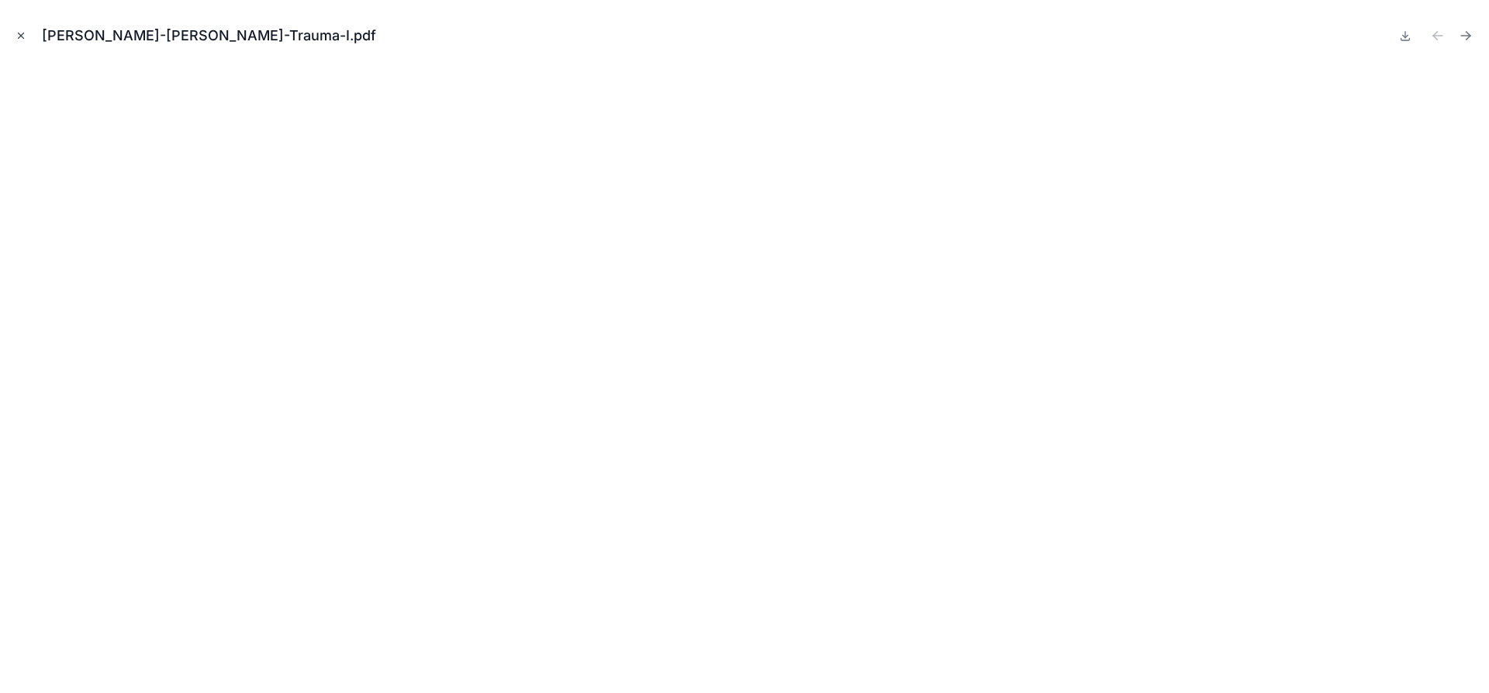
click at [29, 33] on button "Close modal" at bounding box center [20, 35] width 17 height 17
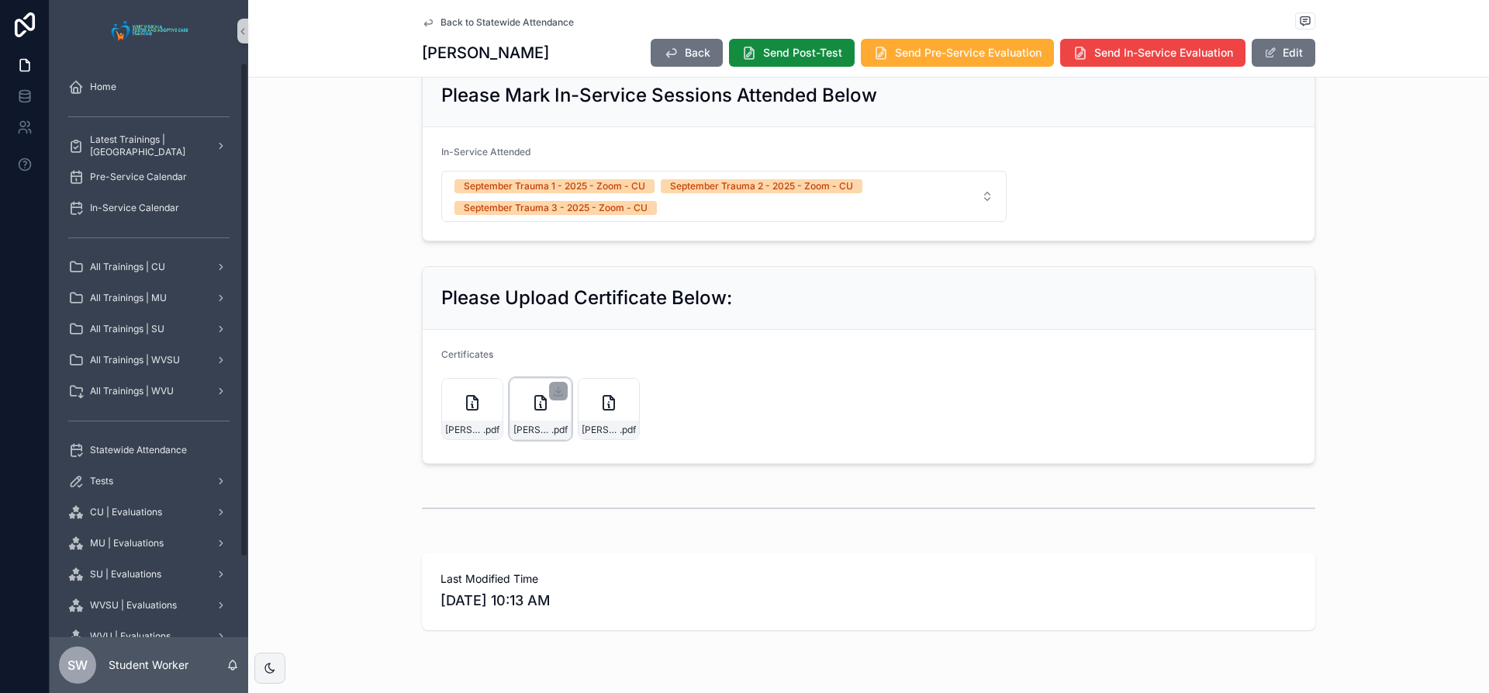
click at [534, 397] on icon "scrollable content" at bounding box center [540, 402] width 19 height 19
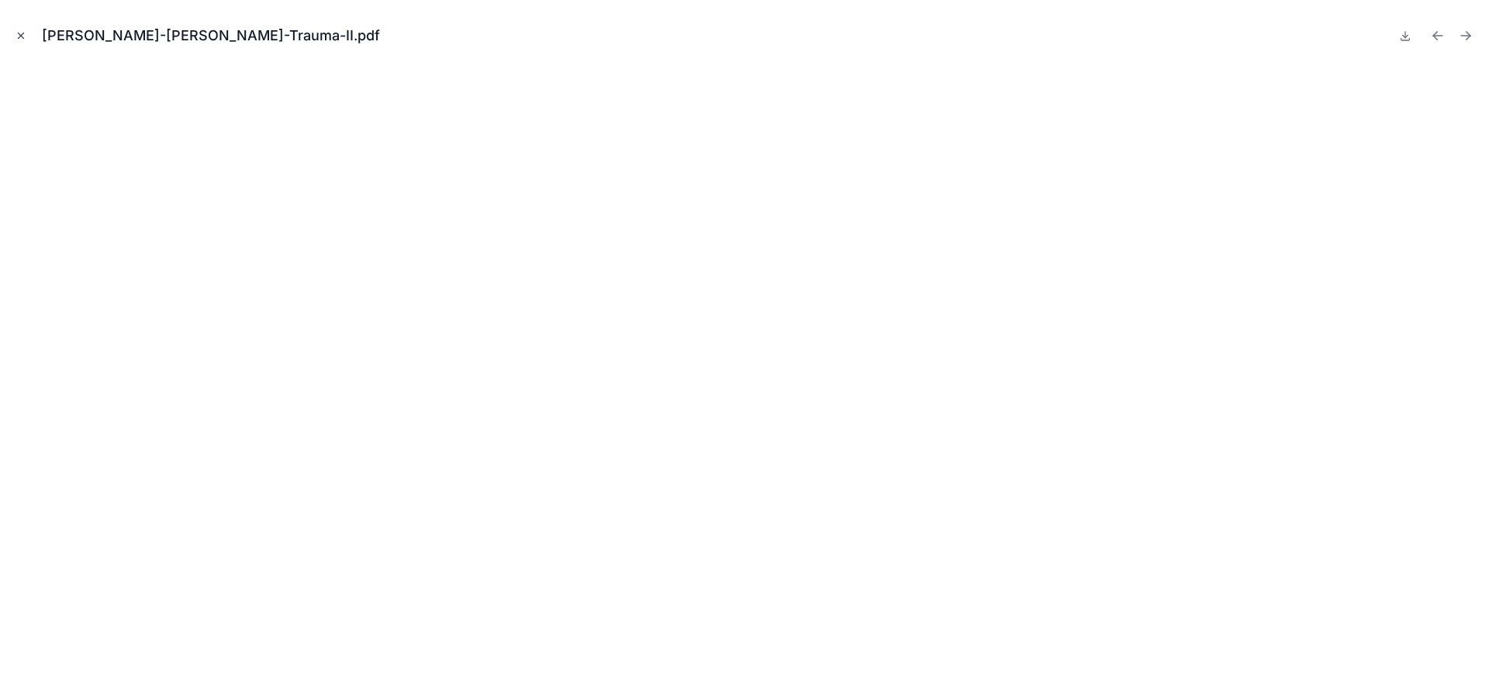
click at [19, 29] on button "Close modal" at bounding box center [20, 35] width 17 height 17
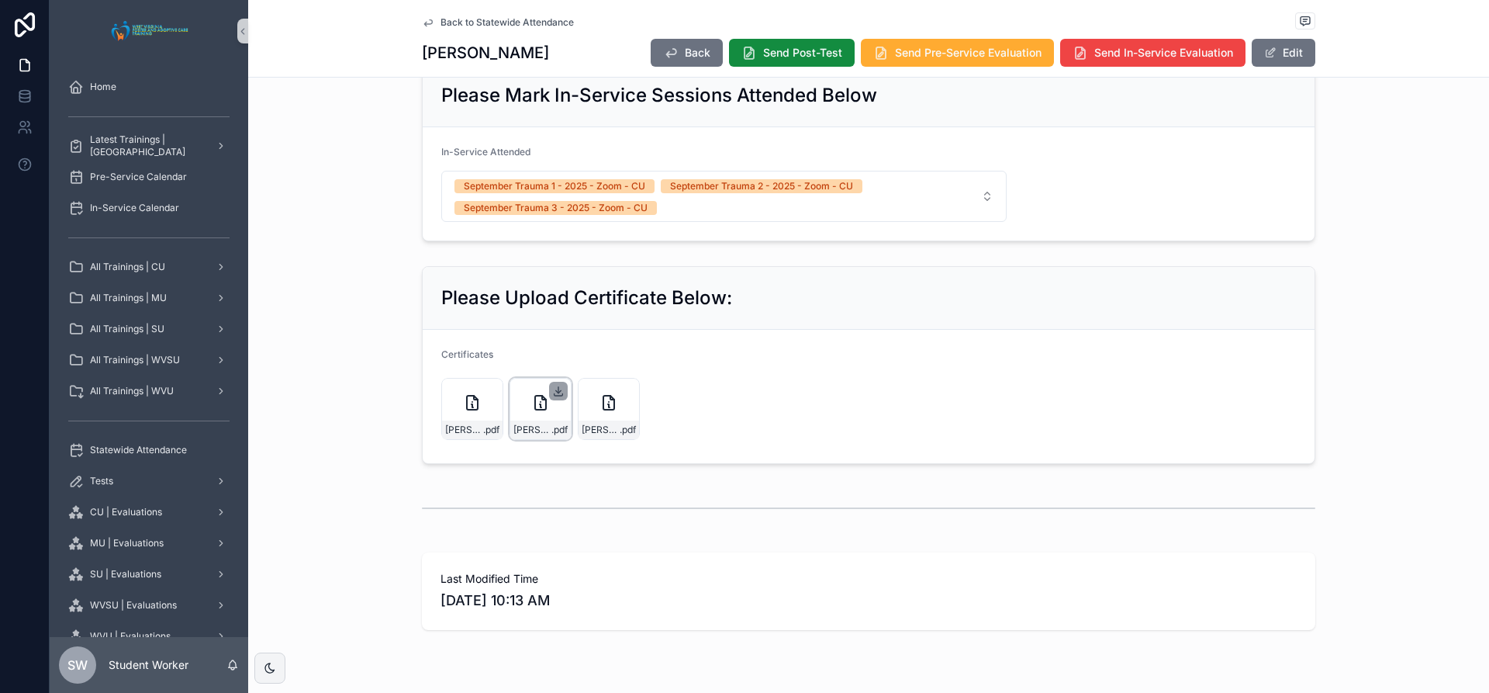
click at [558, 389] on icon "scrollable content" at bounding box center [558, 390] width 0 height 6
